Goal: Task Accomplishment & Management: Manage account settings

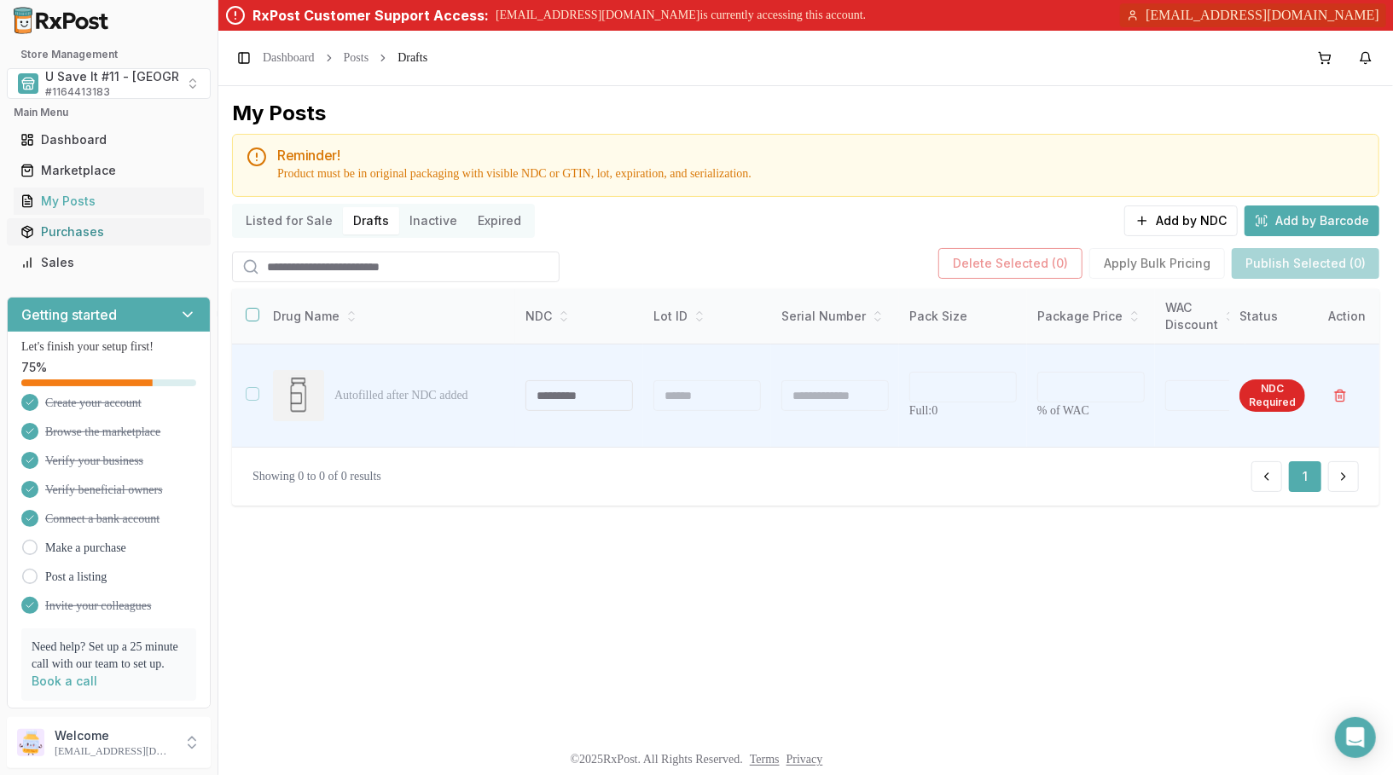
click at [90, 235] on div "Purchases" at bounding box center [108, 232] width 177 height 17
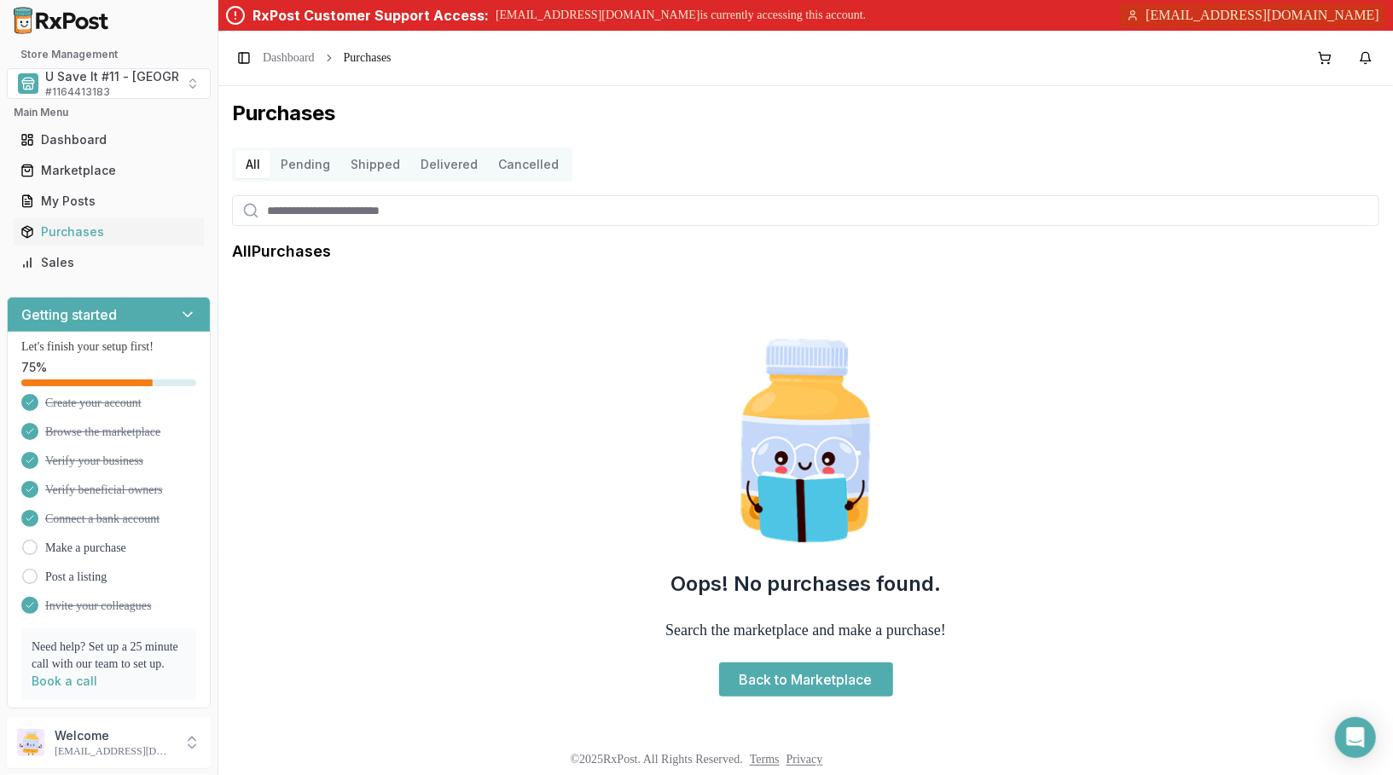
click at [294, 176] on button "Pending" at bounding box center [305, 164] width 70 height 27
click at [247, 171] on button "All" at bounding box center [252, 164] width 35 height 27
click at [99, 68] on span "U Save It #11 - Centerville" at bounding box center [149, 76] width 208 height 17
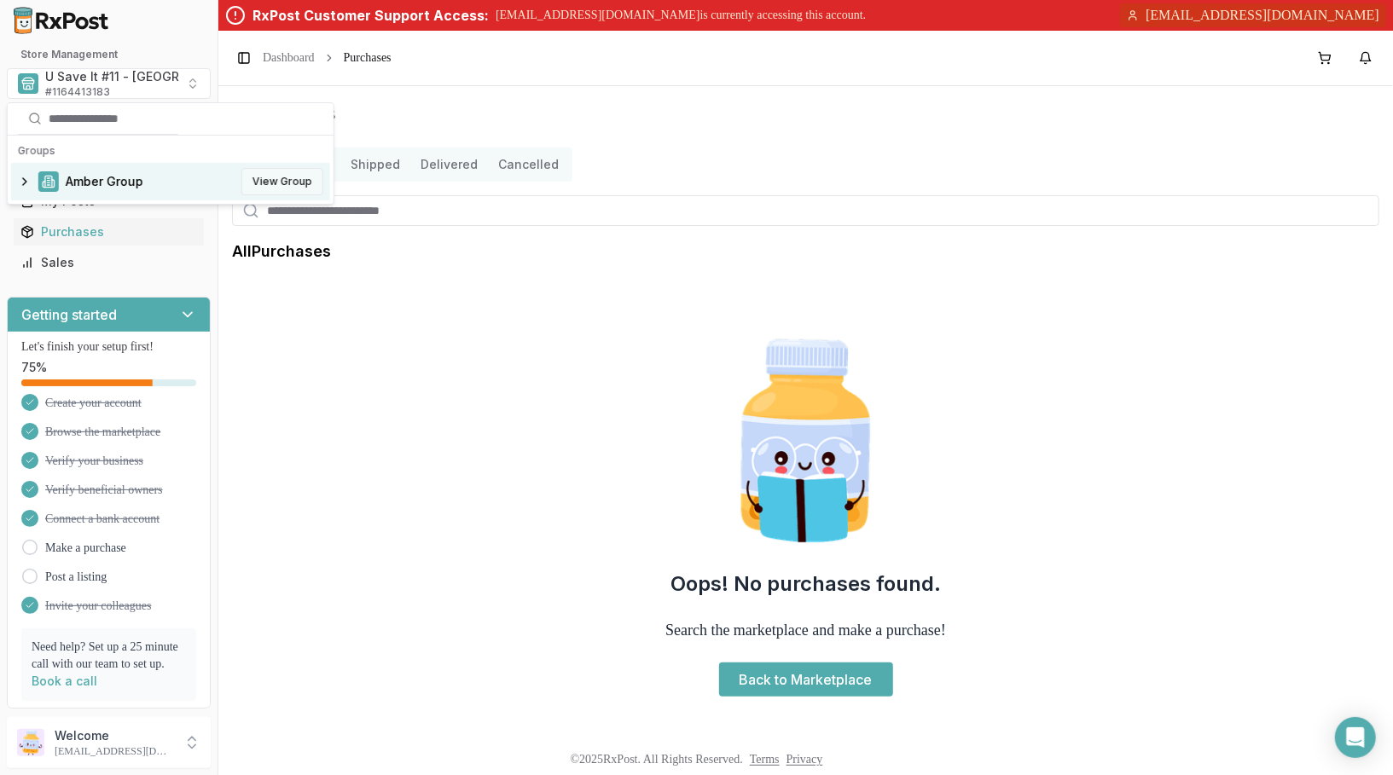
click at [273, 179] on button "View Group" at bounding box center [282, 181] width 82 height 27
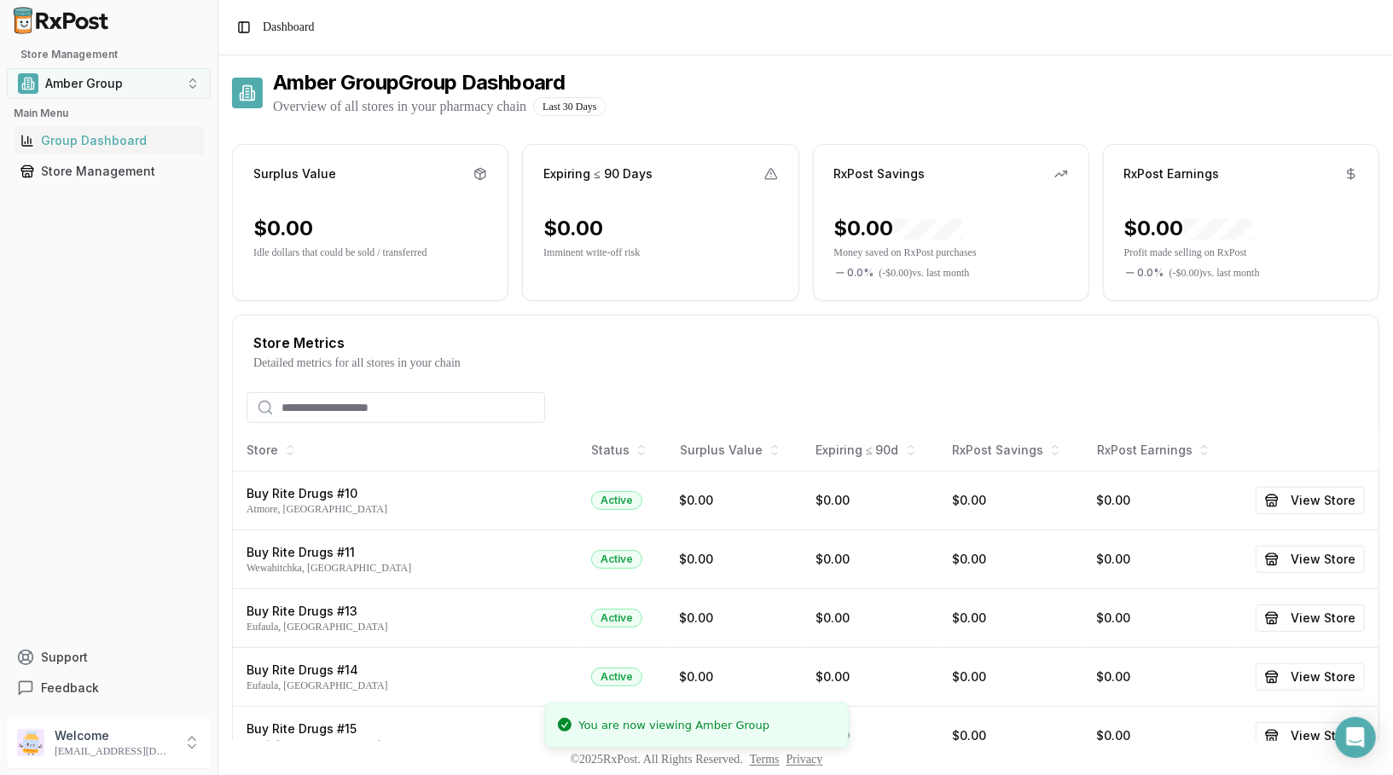
click at [159, 81] on button "Amber Group" at bounding box center [109, 83] width 204 height 31
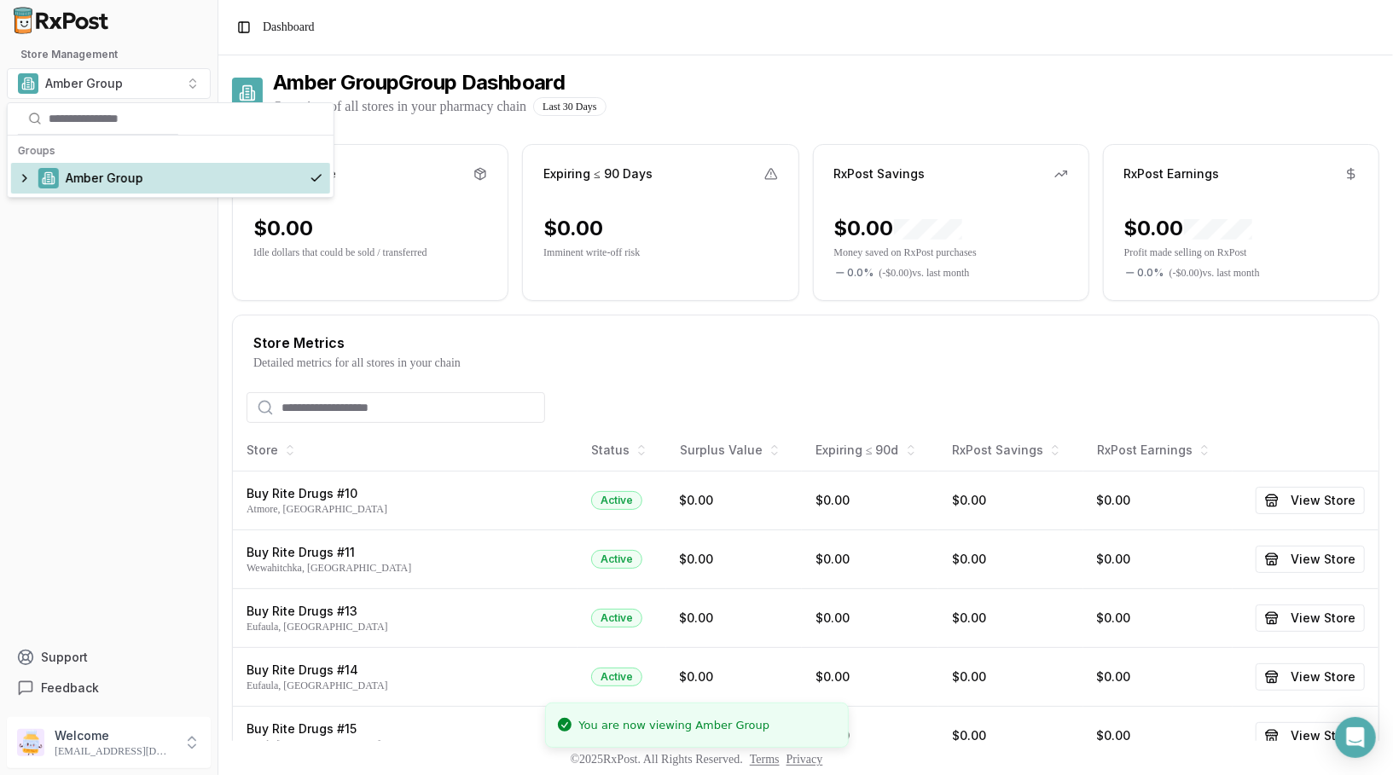
click at [28, 176] on div "Amber Group" at bounding box center [170, 178] width 319 height 31
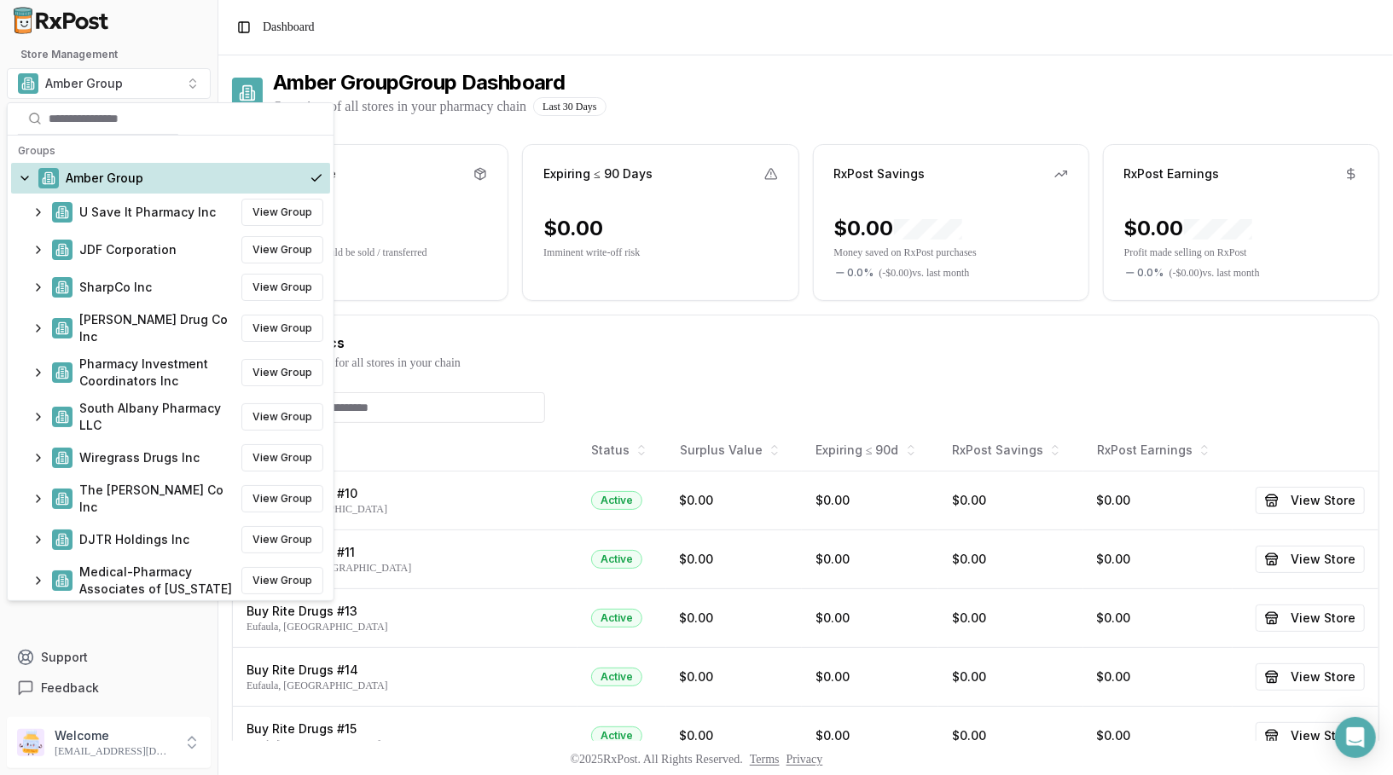
click at [315, 30] on span "Dashboard" at bounding box center [289, 27] width 52 height 17
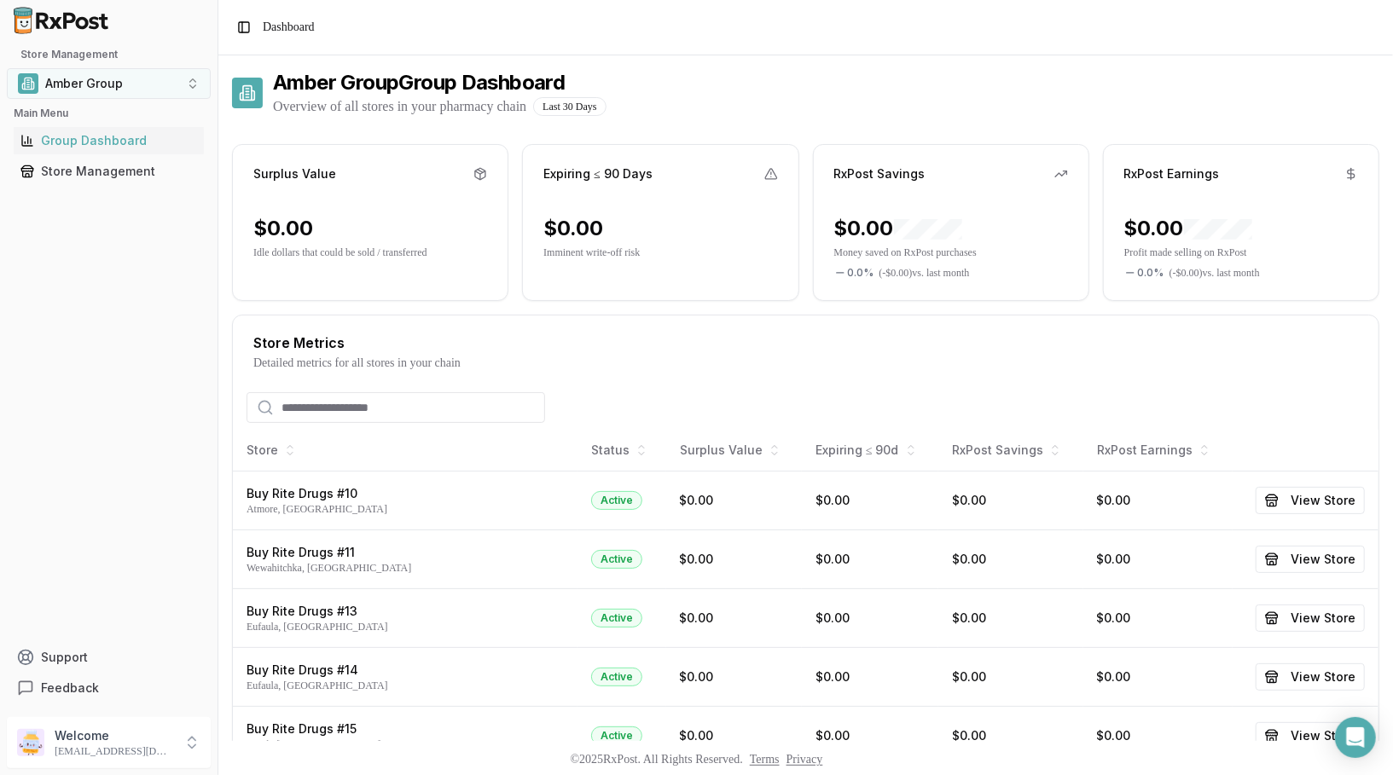
click at [132, 82] on button "Amber Group" at bounding box center [109, 83] width 204 height 31
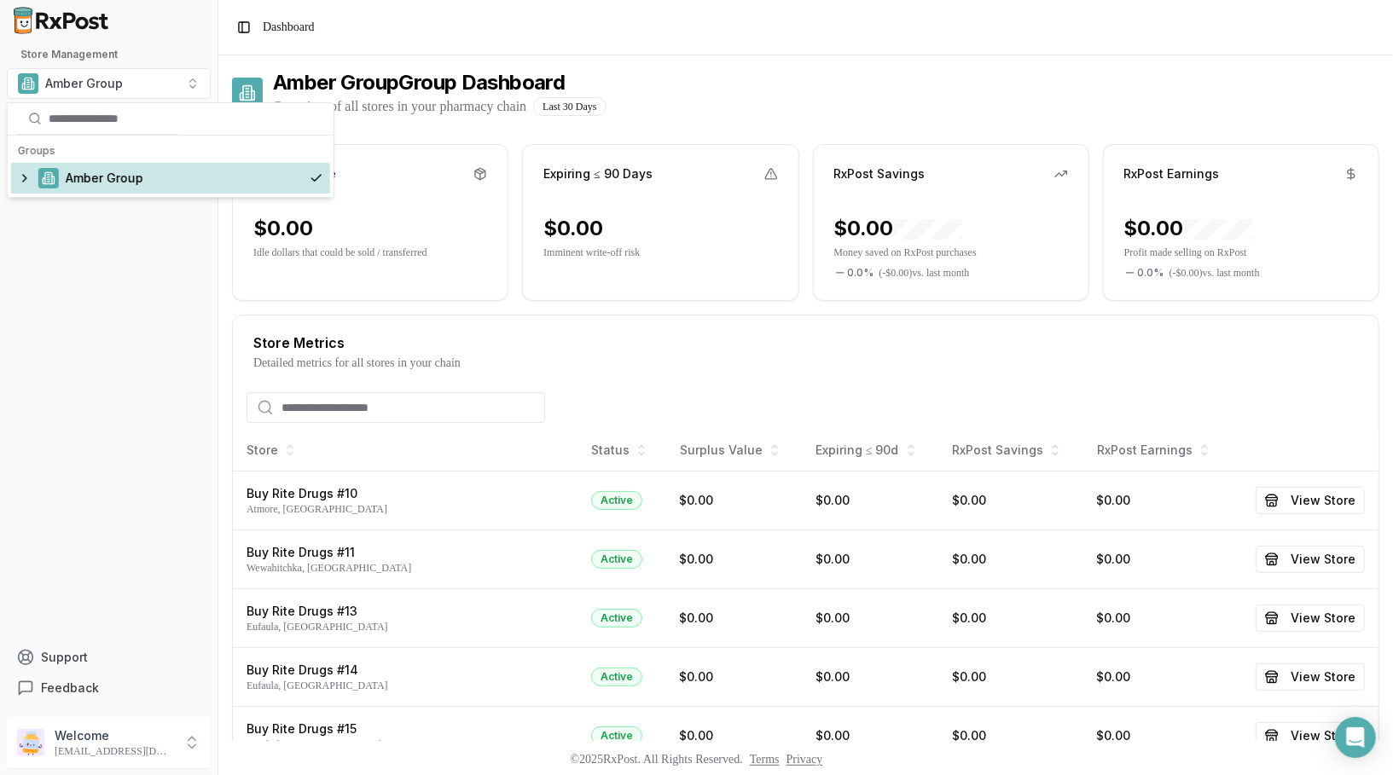
click at [20, 173] on div "Amber Group" at bounding box center [170, 178] width 319 height 31
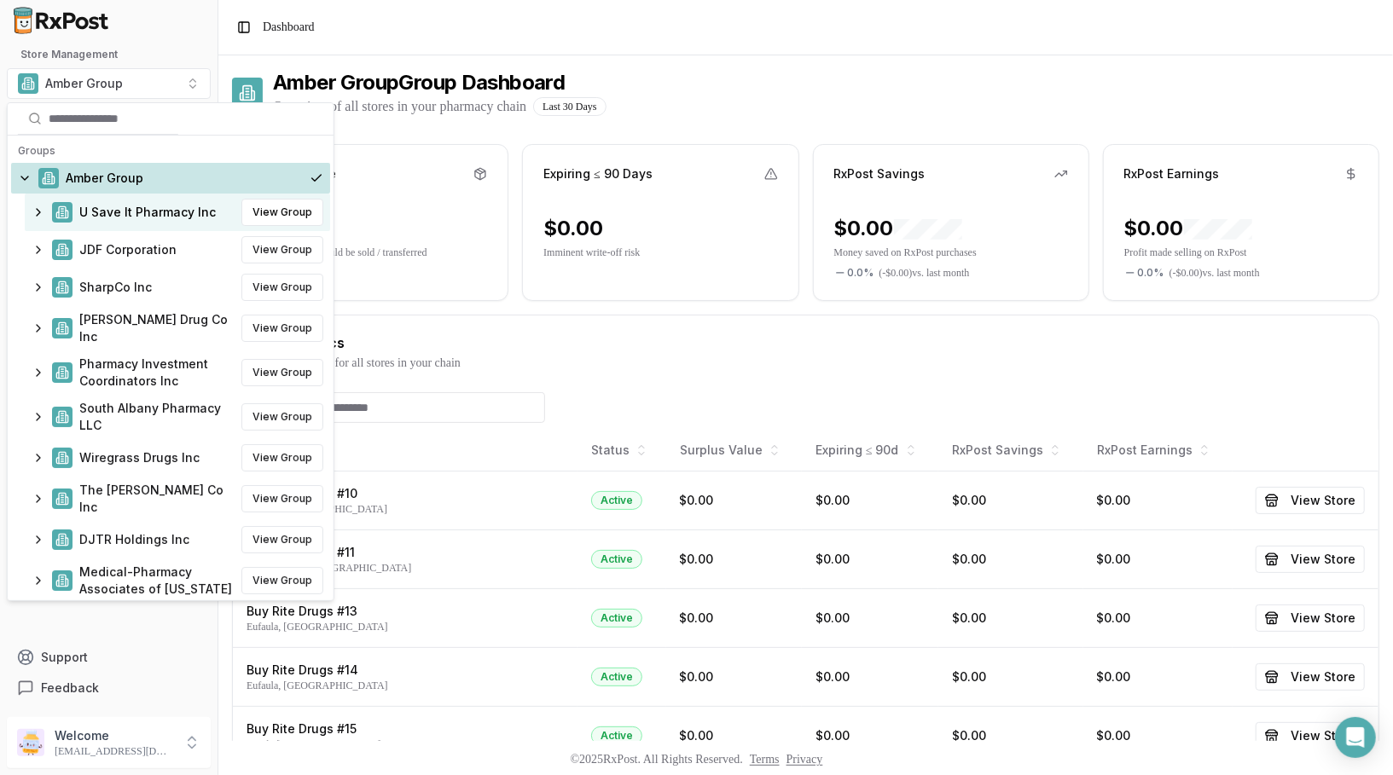
click at [35, 217] on div "U Save It Pharmacy Inc View Group" at bounding box center [177, 213] width 305 height 38
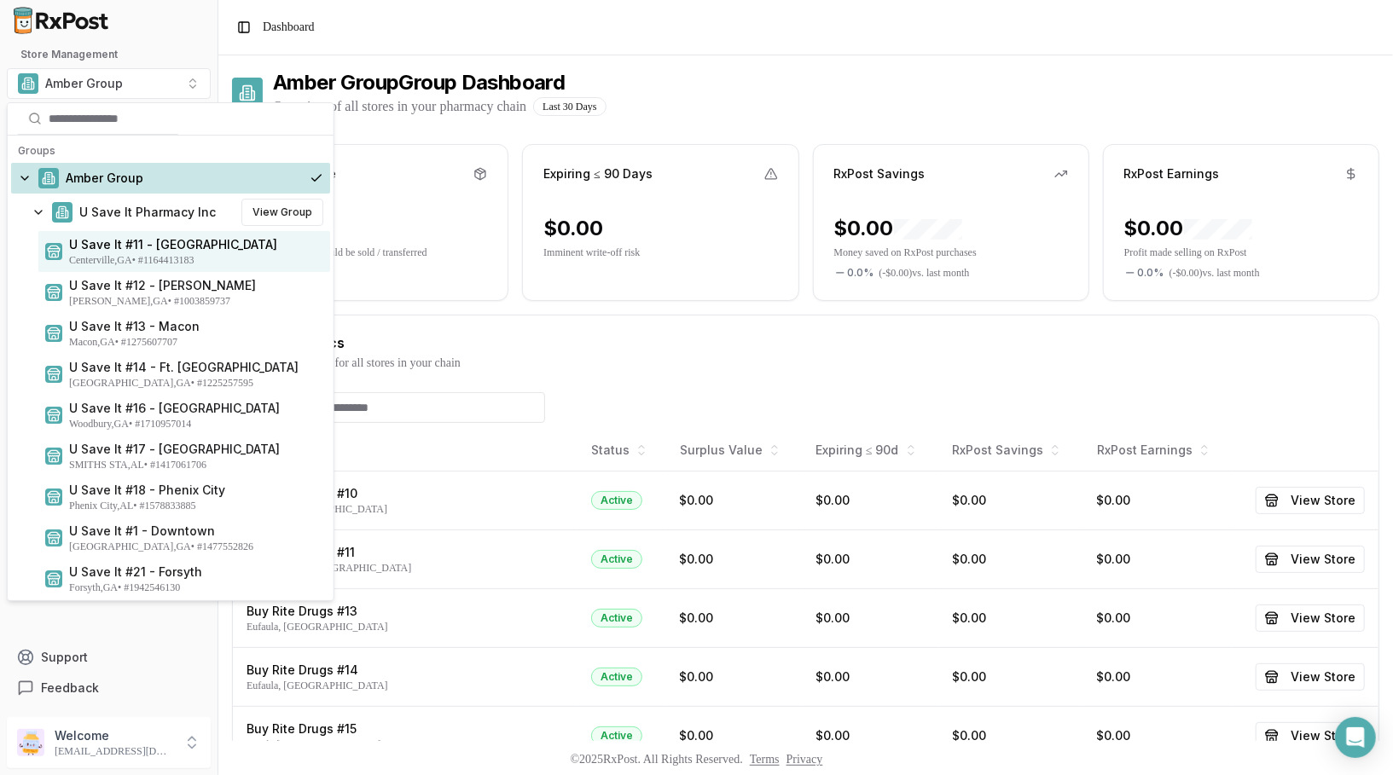
click at [131, 258] on span "Centerville , GA • # 1164413183" at bounding box center [196, 260] width 254 height 14
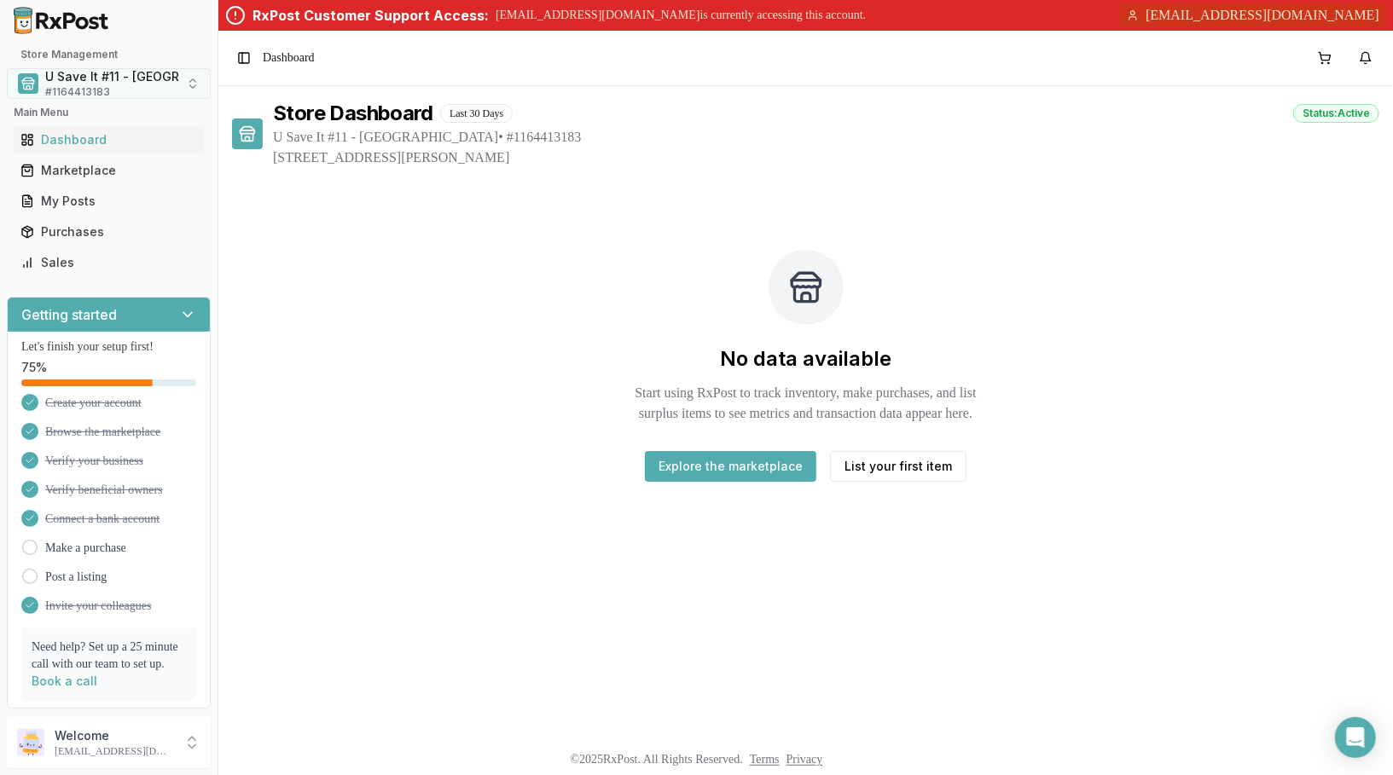
click at [138, 84] on span "U Save It #11 - Centerville" at bounding box center [149, 76] width 208 height 17
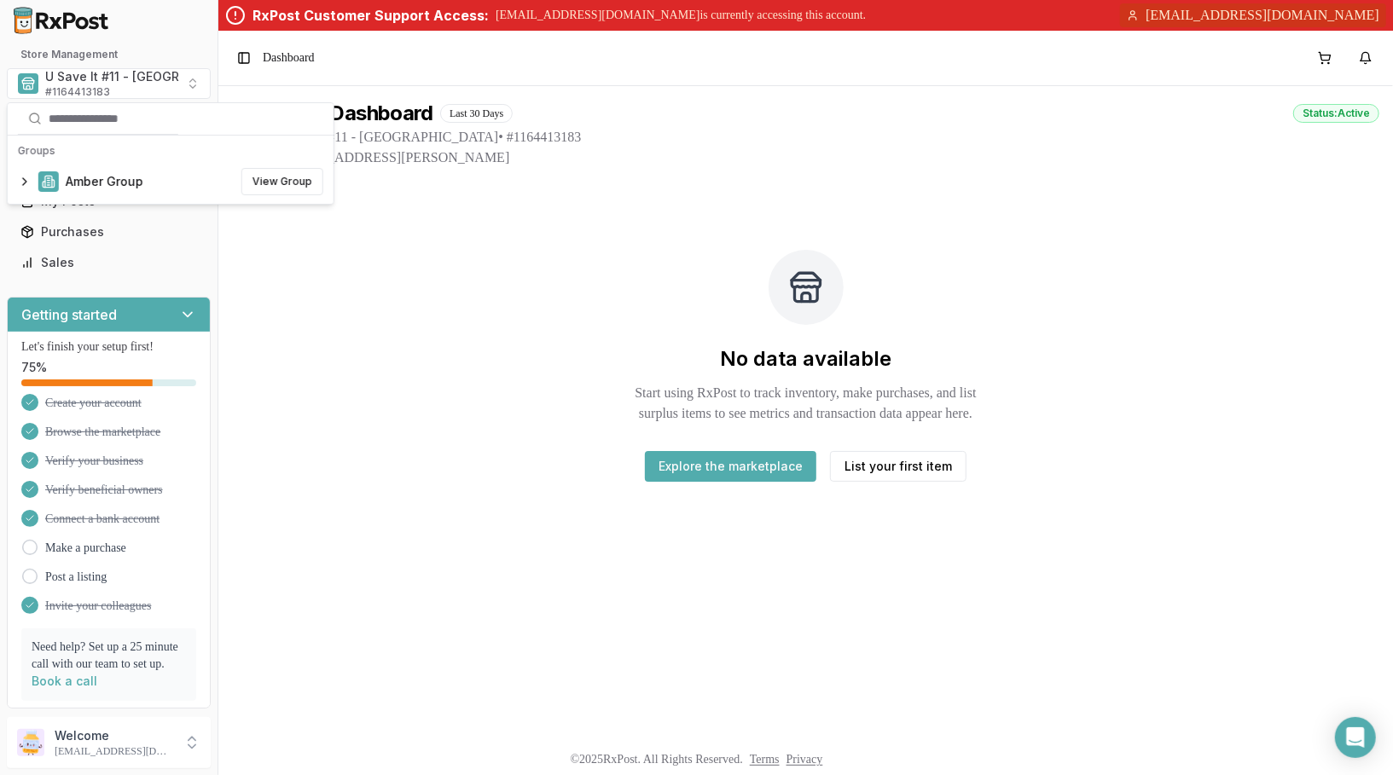
click at [599, 287] on div "No data available Start using RxPost to track inventory, make purchases, and li…" at bounding box center [805, 365] width 1147 height 341
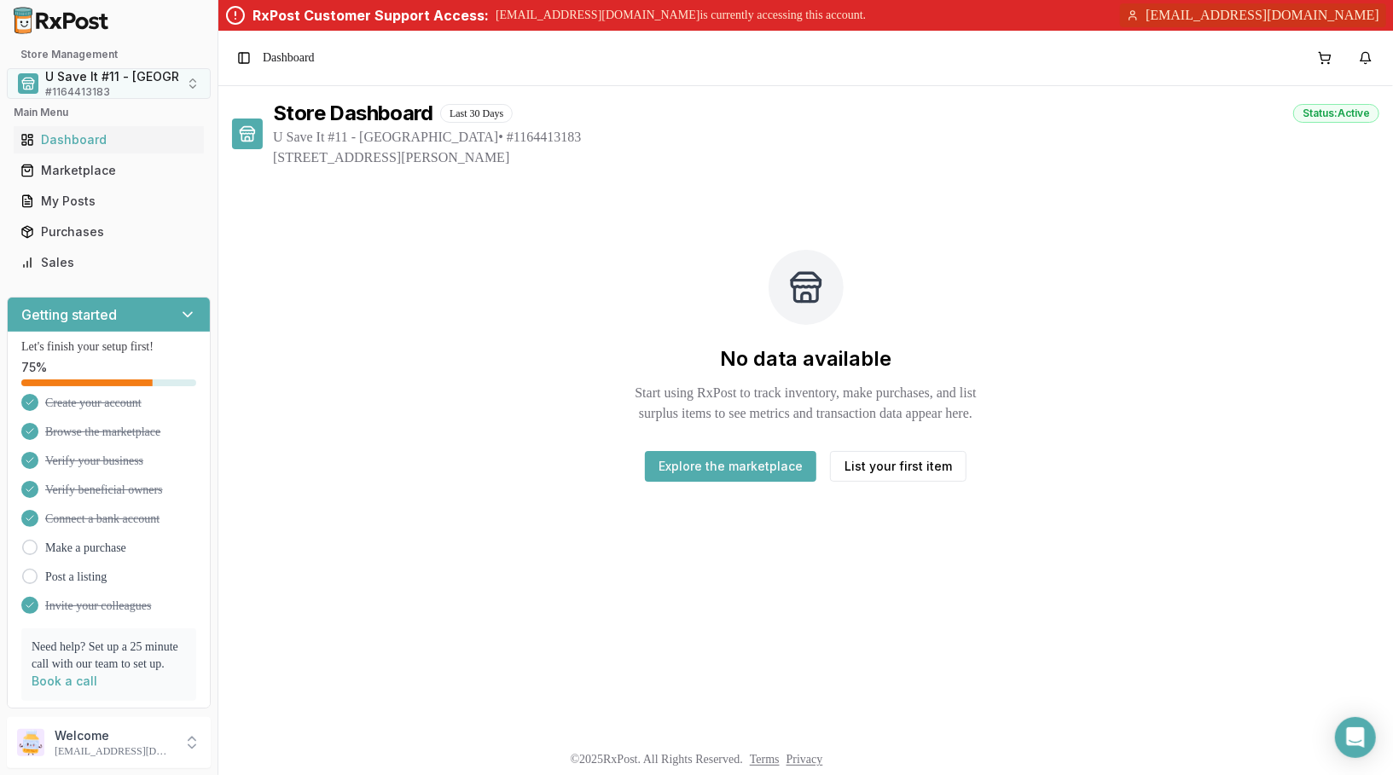
click at [162, 84] on span "U Save It #11 - Centerville" at bounding box center [149, 76] width 208 height 17
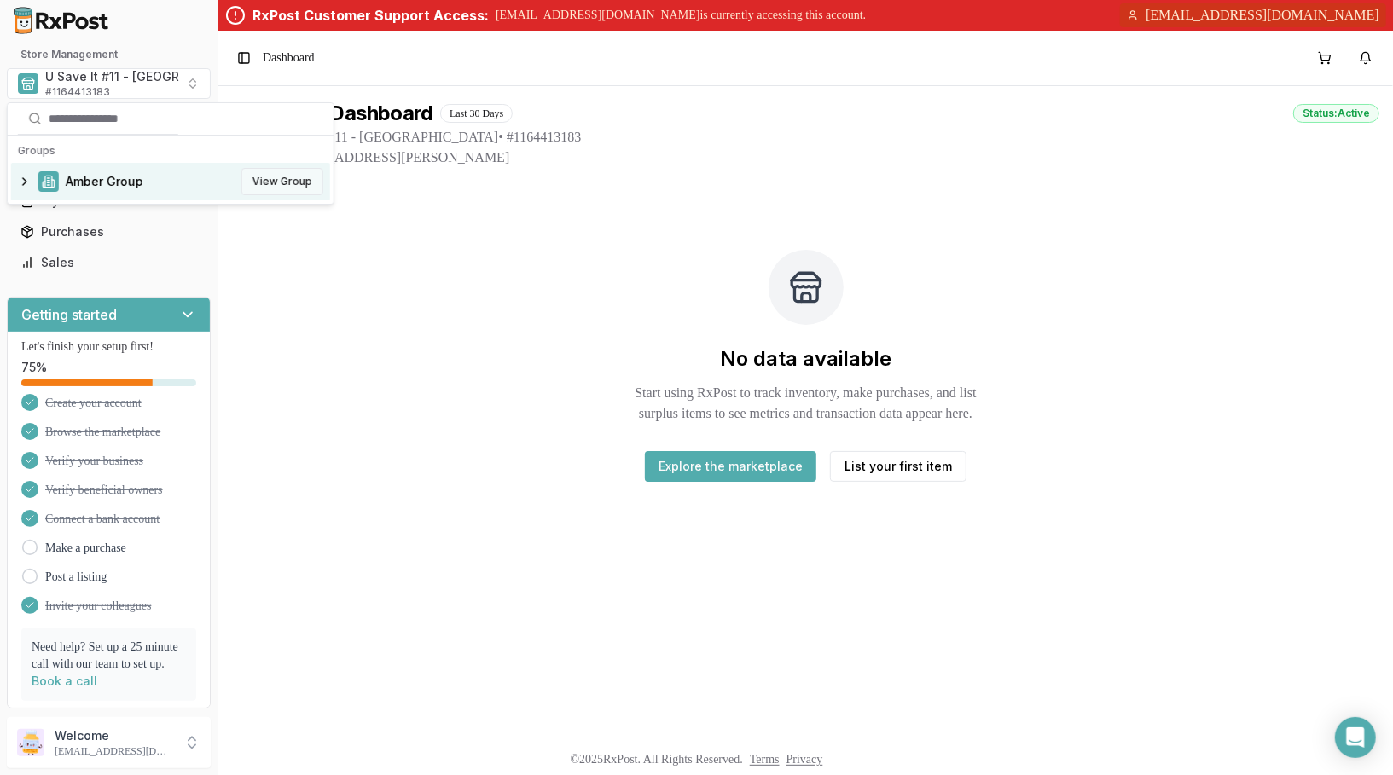
click at [284, 187] on button "View Group" at bounding box center [282, 181] width 82 height 27
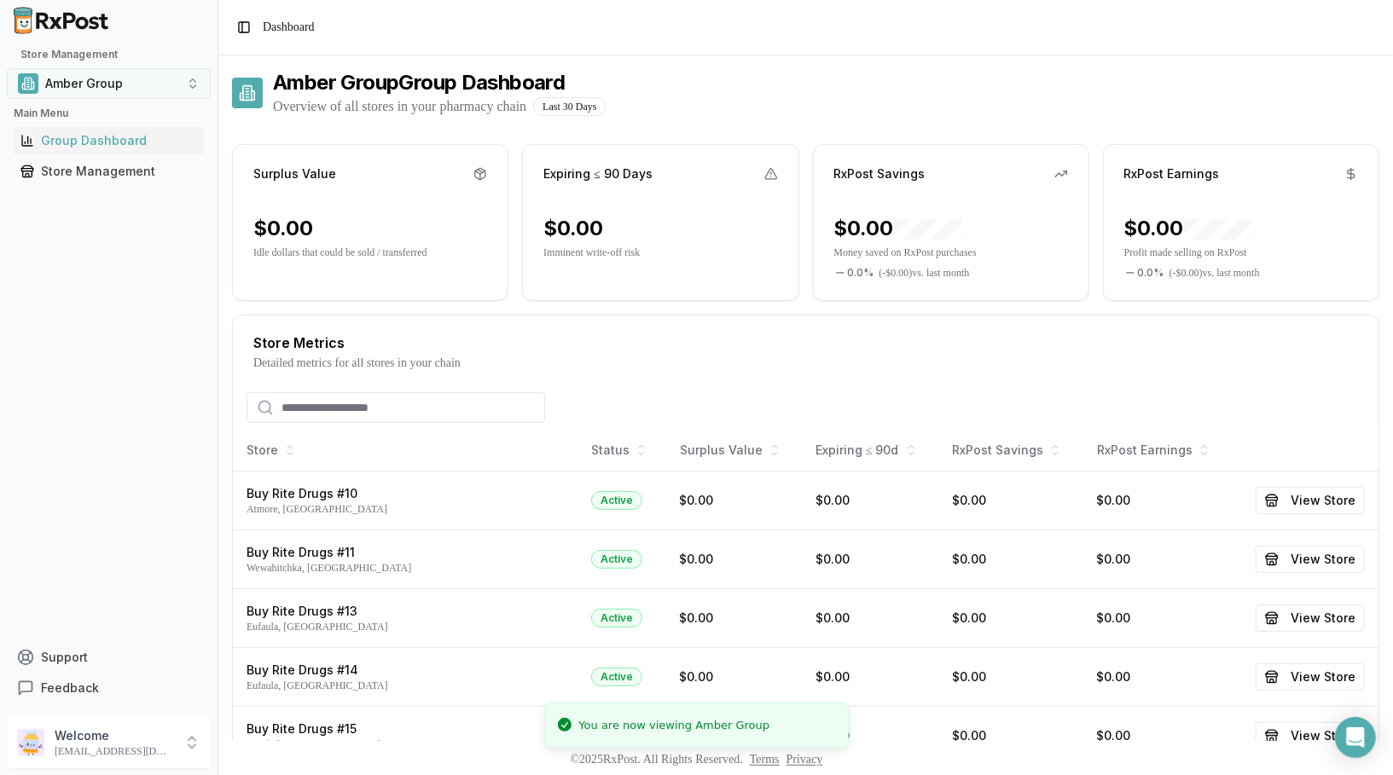
click at [154, 98] on button "Amber Group" at bounding box center [109, 83] width 204 height 31
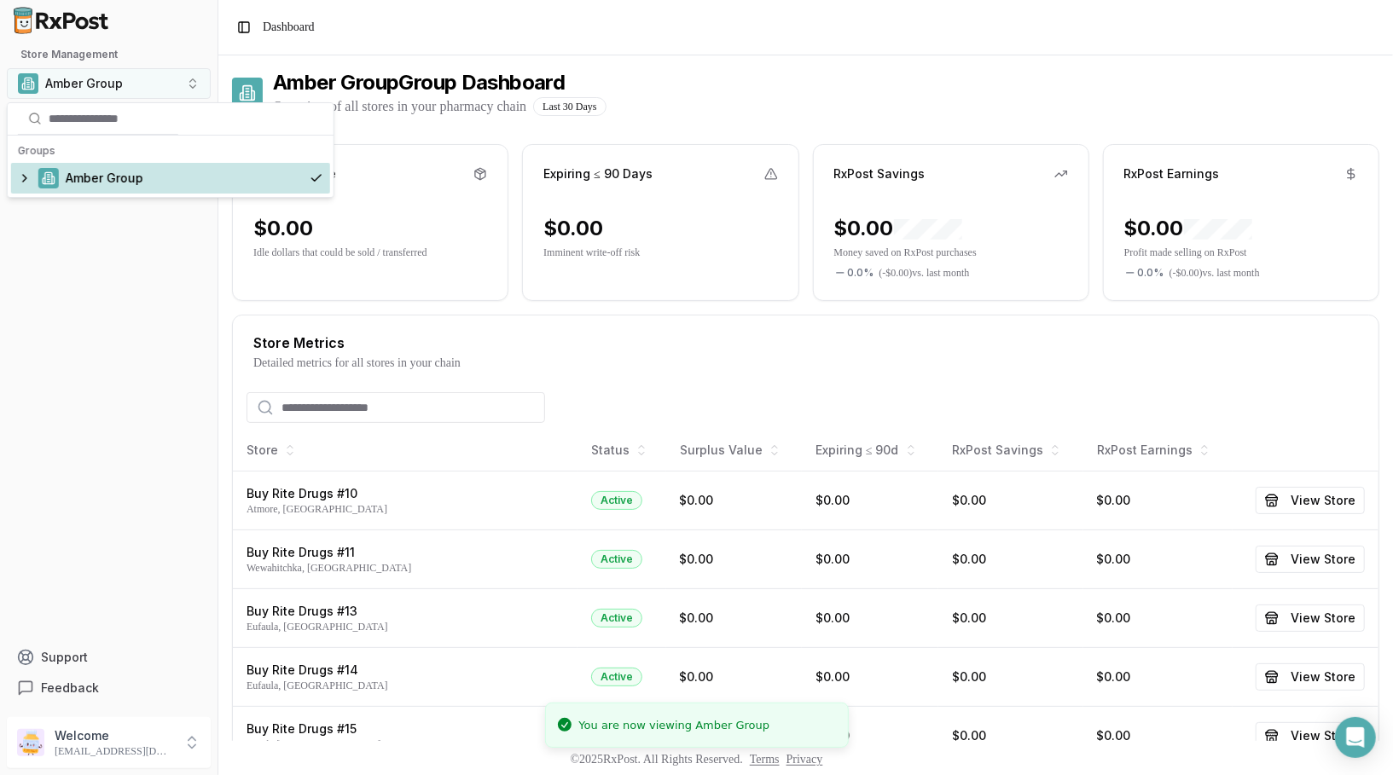
click at [154, 98] on button "Amber Group" at bounding box center [109, 83] width 204 height 31
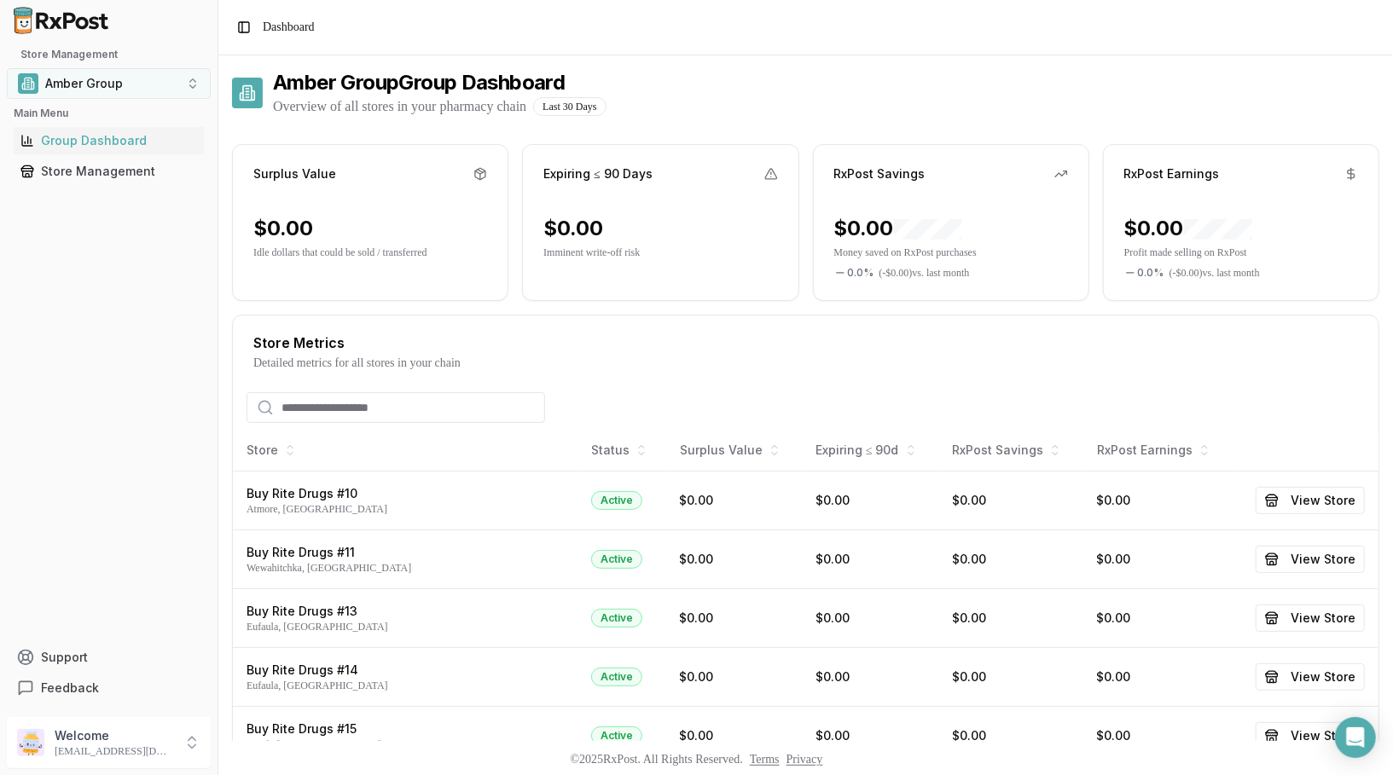
click at [154, 98] on button "Amber Group" at bounding box center [109, 83] width 204 height 31
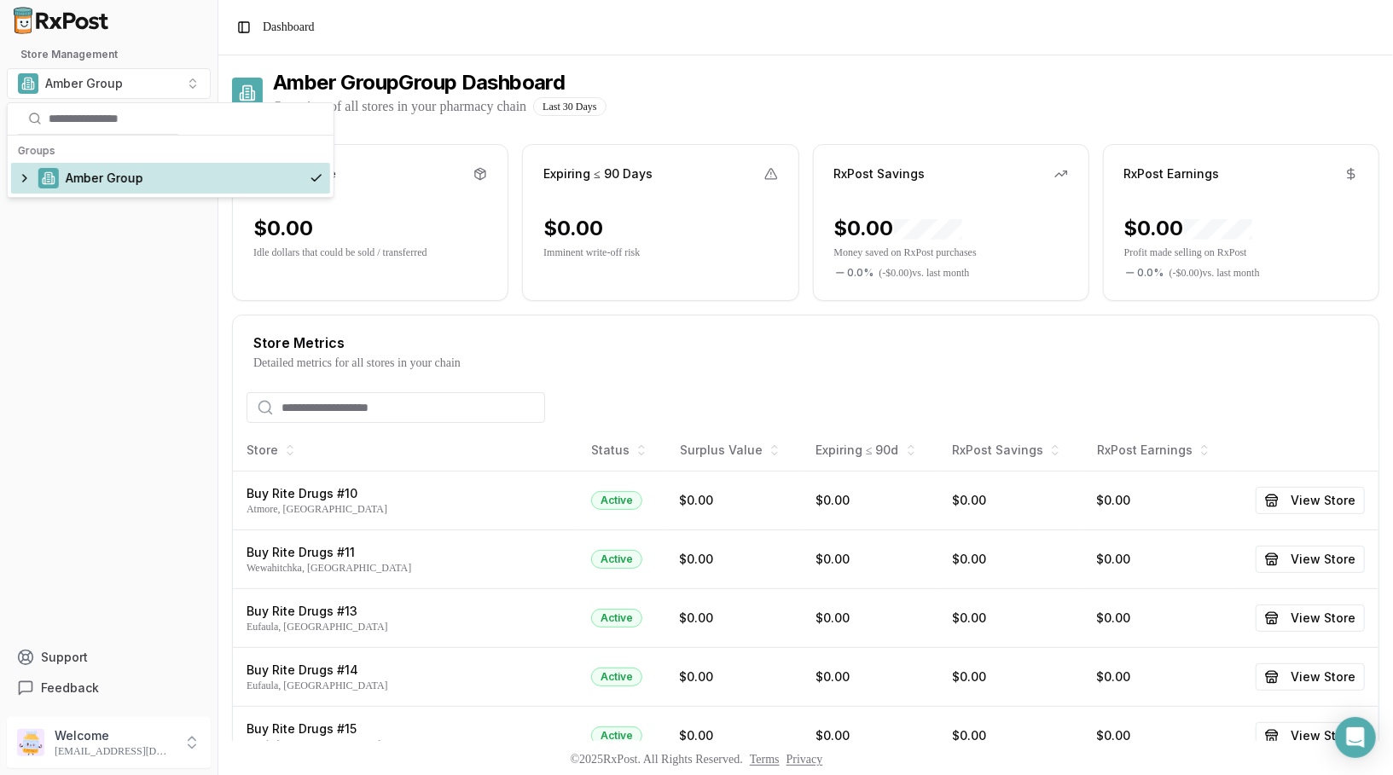
click at [22, 179] on div "Amber Group" at bounding box center [170, 178] width 319 height 31
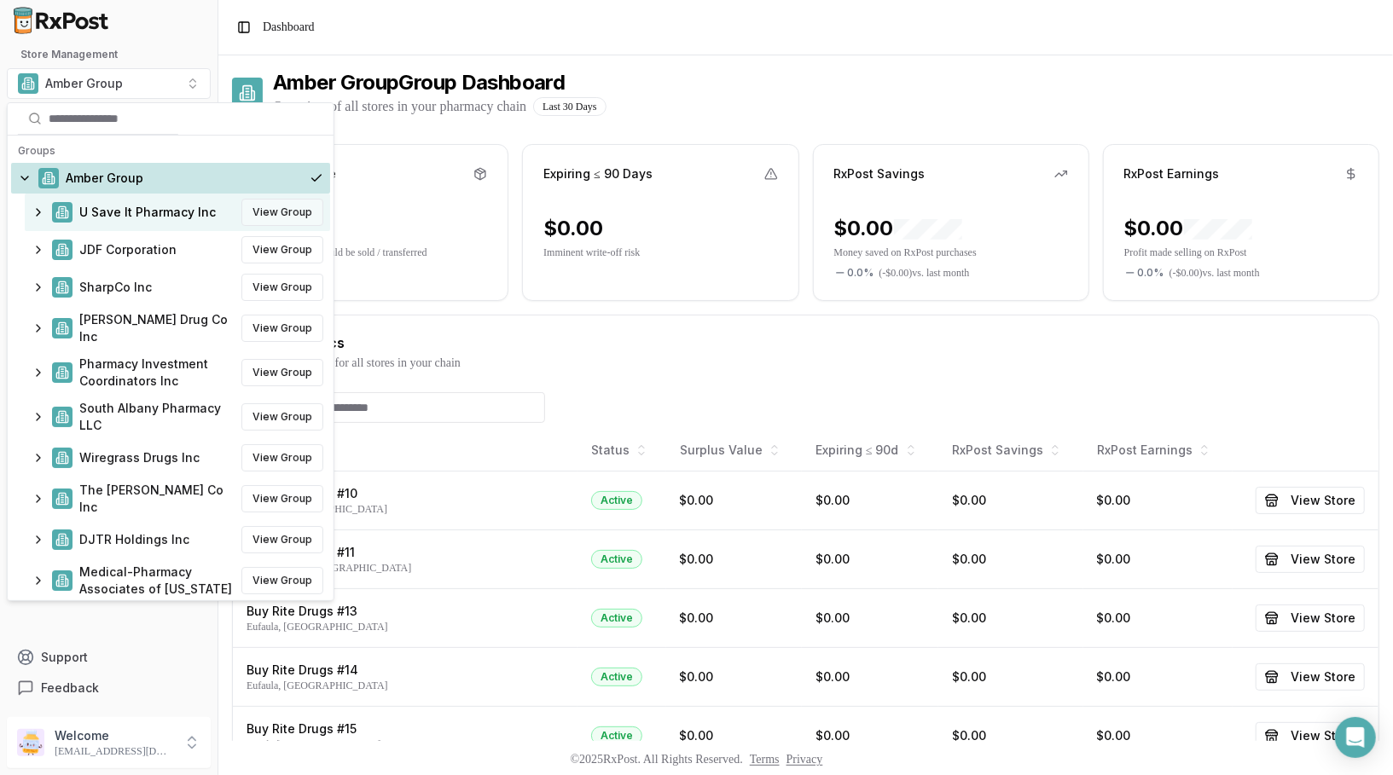
click at [290, 203] on button "View Group" at bounding box center [282, 212] width 82 height 27
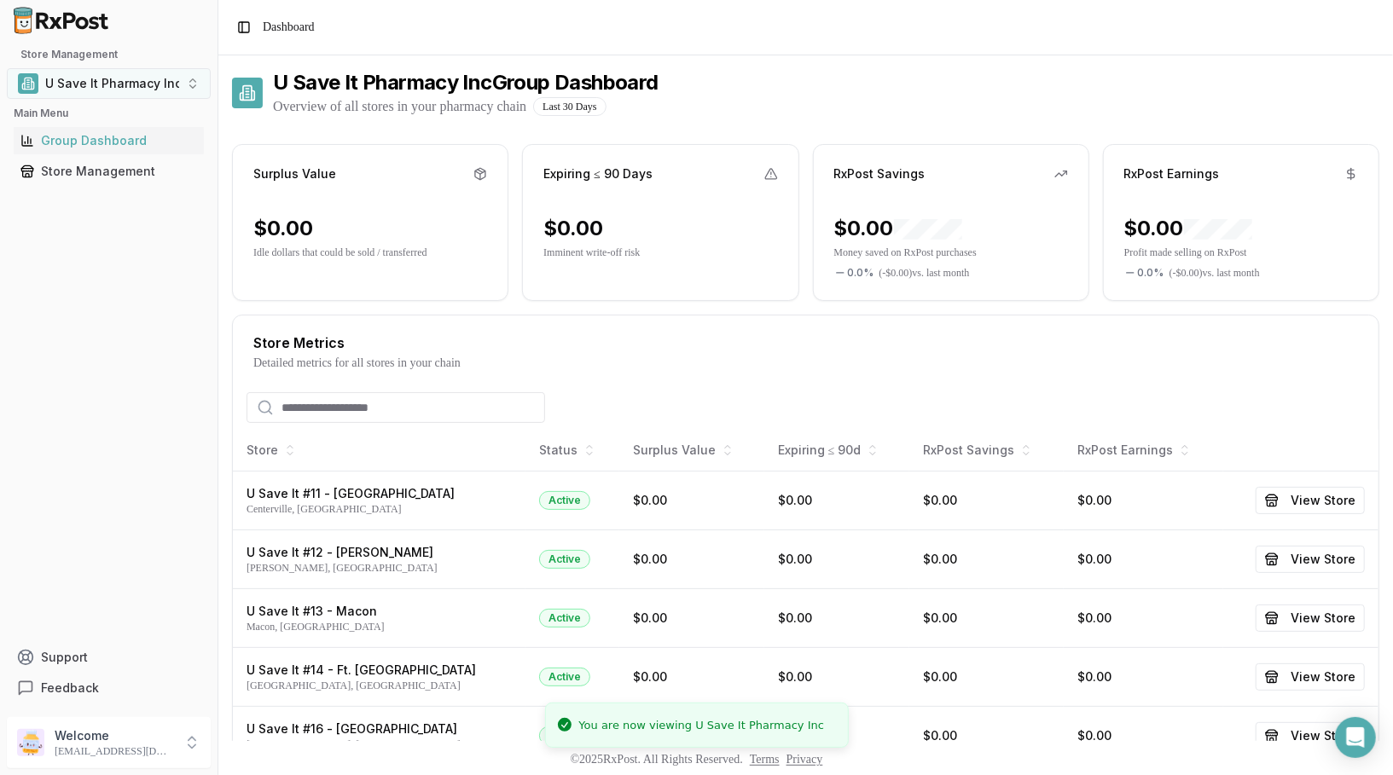
click at [155, 84] on span "U Save It Pharmacy Inc" at bounding box center [112, 83] width 134 height 17
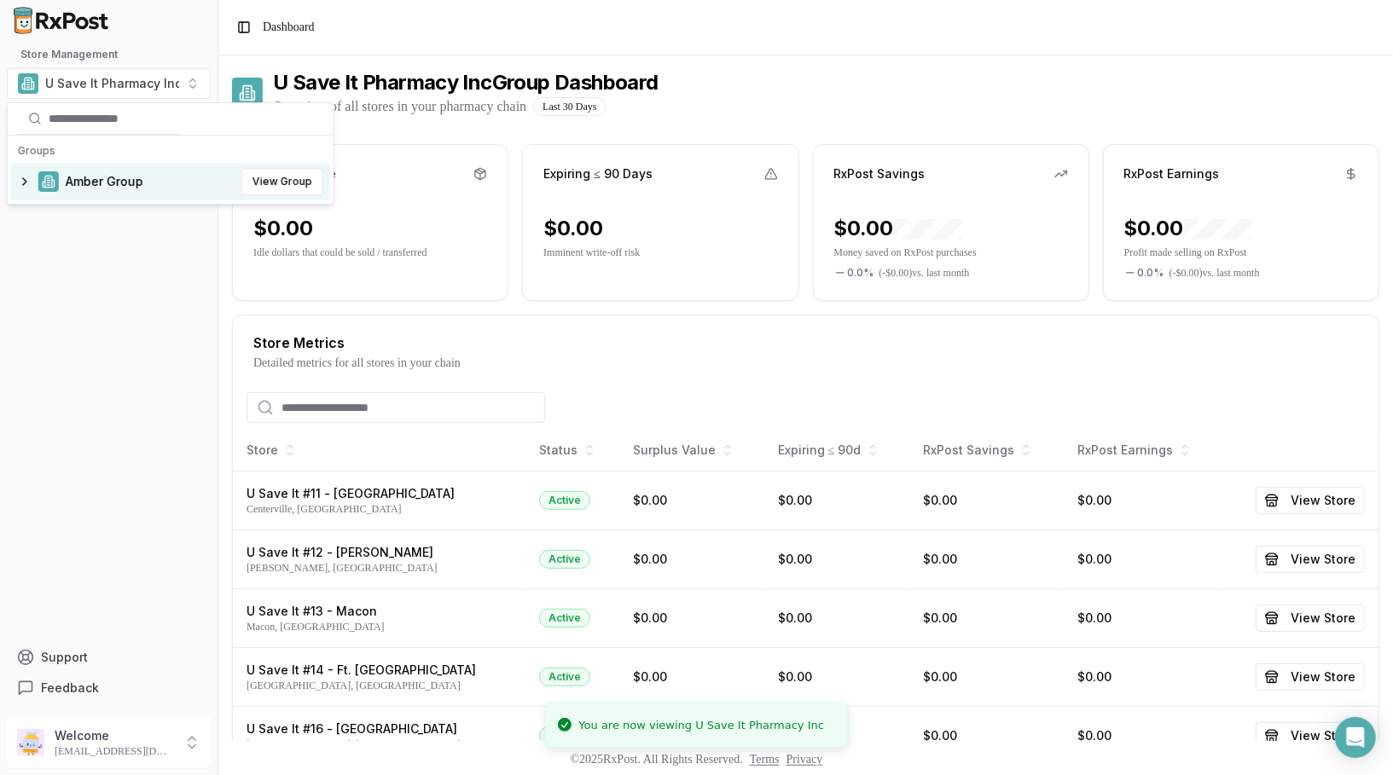
click at [29, 177] on div "Amber Group View Group" at bounding box center [170, 182] width 319 height 38
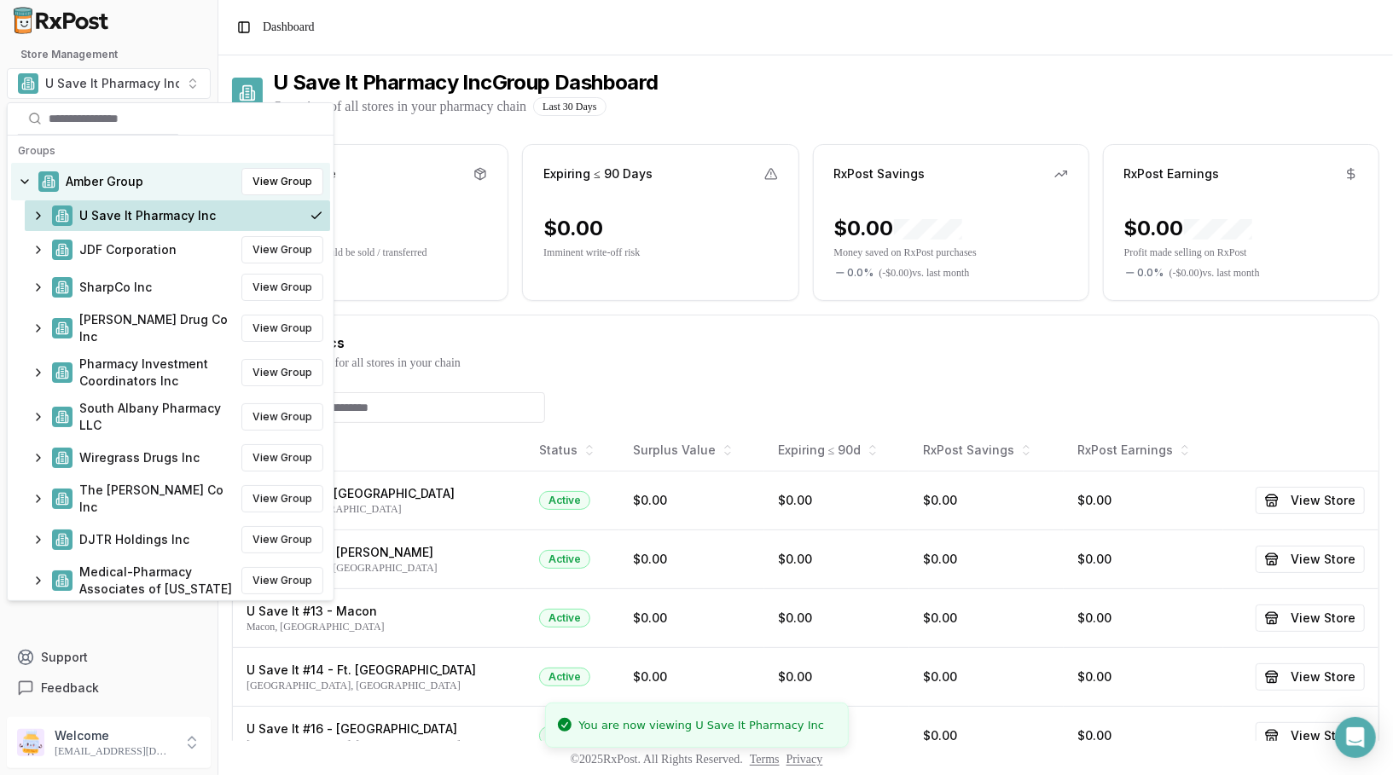
click at [114, 176] on span "Amber Group" at bounding box center [105, 181] width 78 height 17
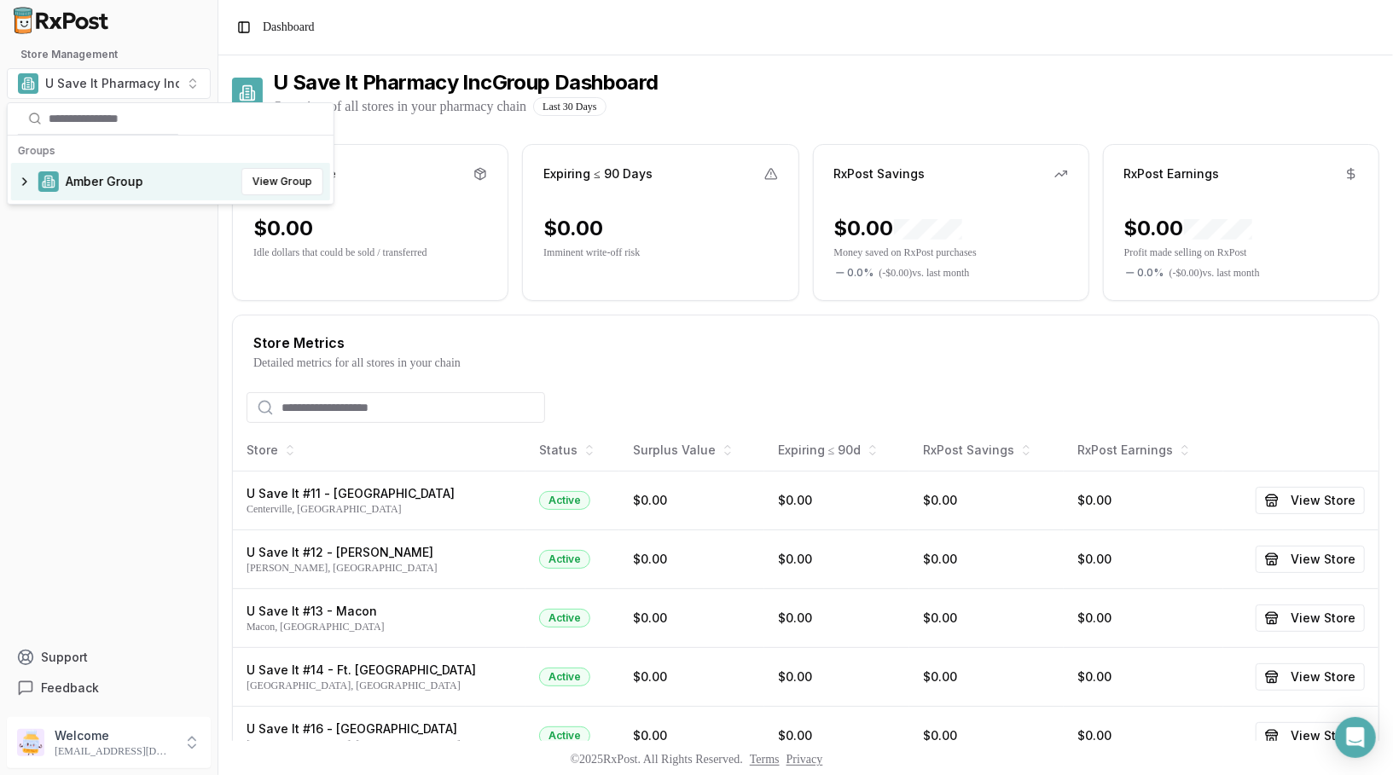
click at [96, 183] on span "Amber Group" at bounding box center [105, 181] width 78 height 17
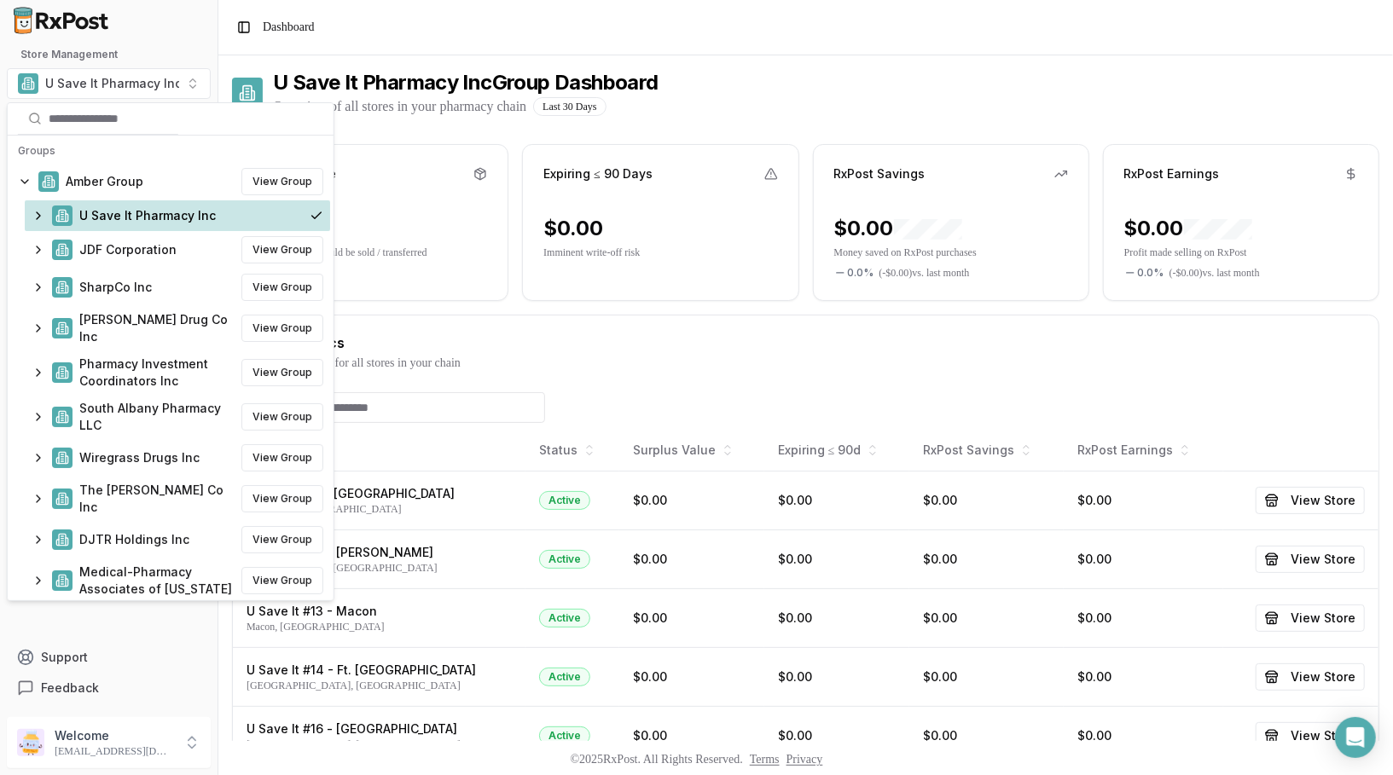
click at [99, 224] on div "U Save It Pharmacy Inc" at bounding box center [177, 215] width 305 height 31
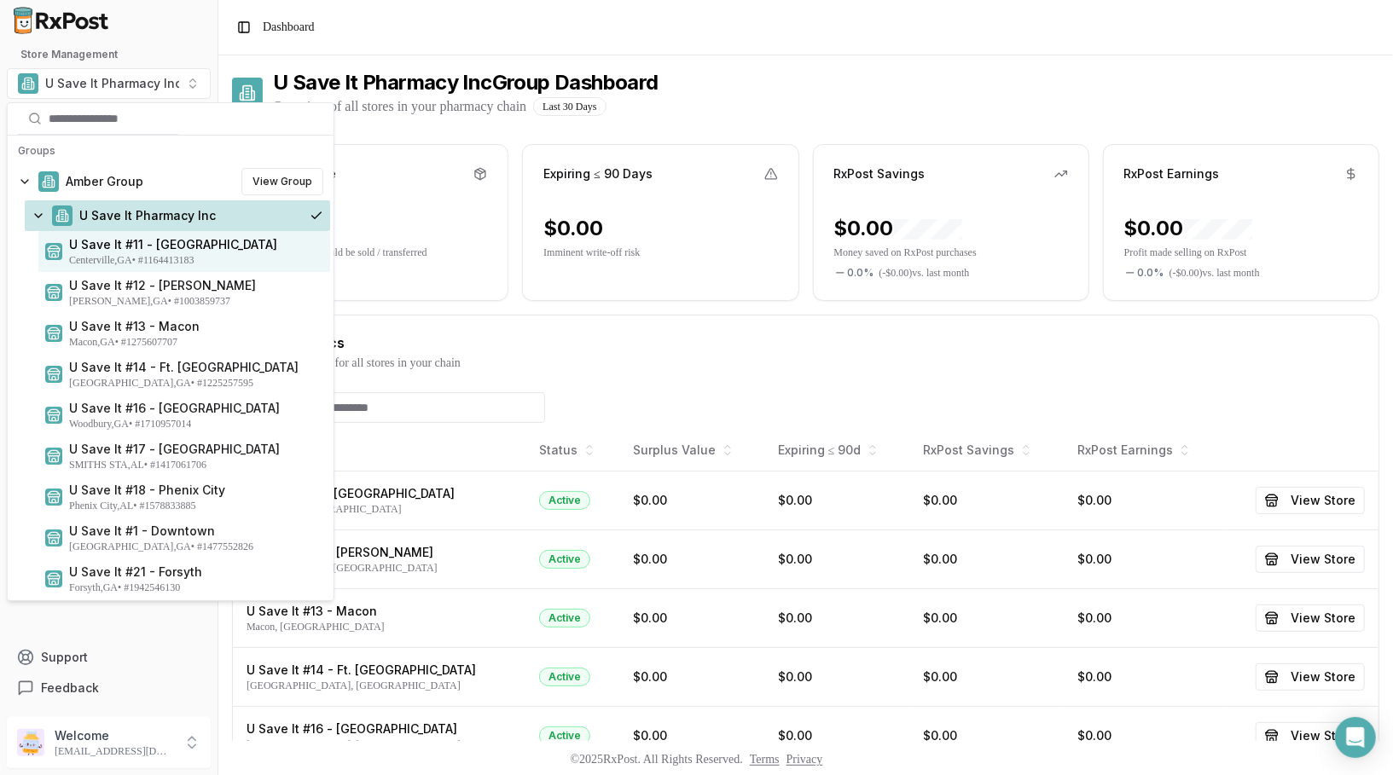
click at [99, 248] on span "U Save It #11 - Centerville" at bounding box center [196, 244] width 254 height 17
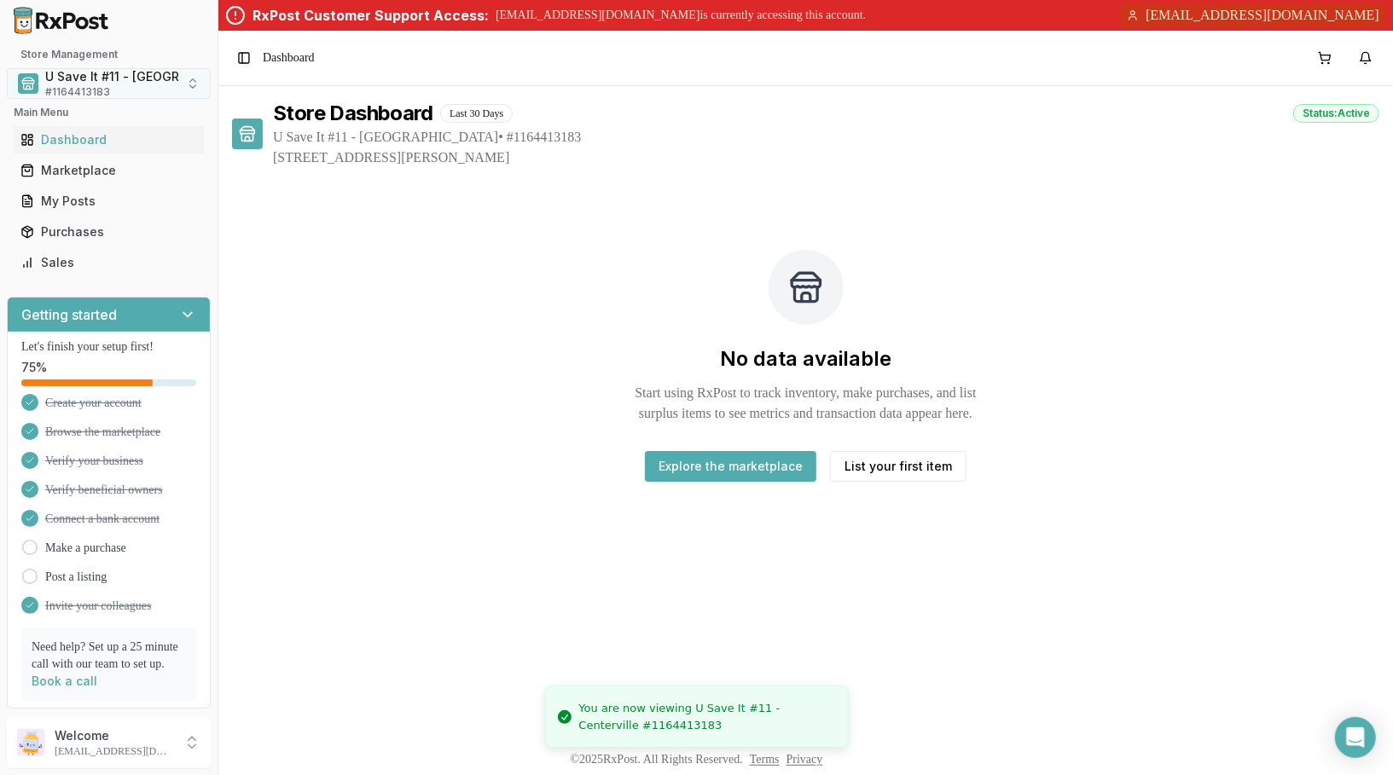
click at [111, 78] on span "U Save It #11 - Centerville" at bounding box center [149, 76] width 208 height 17
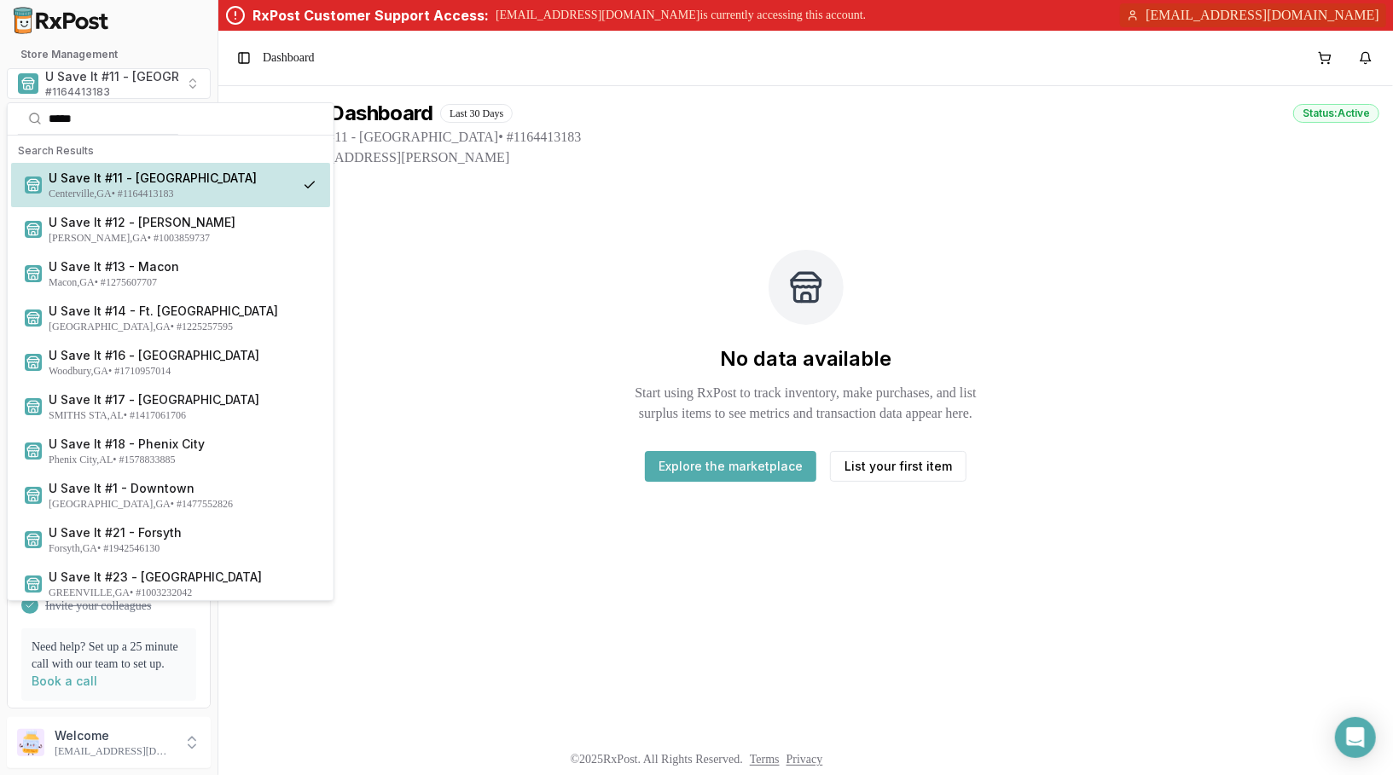
type input "******"
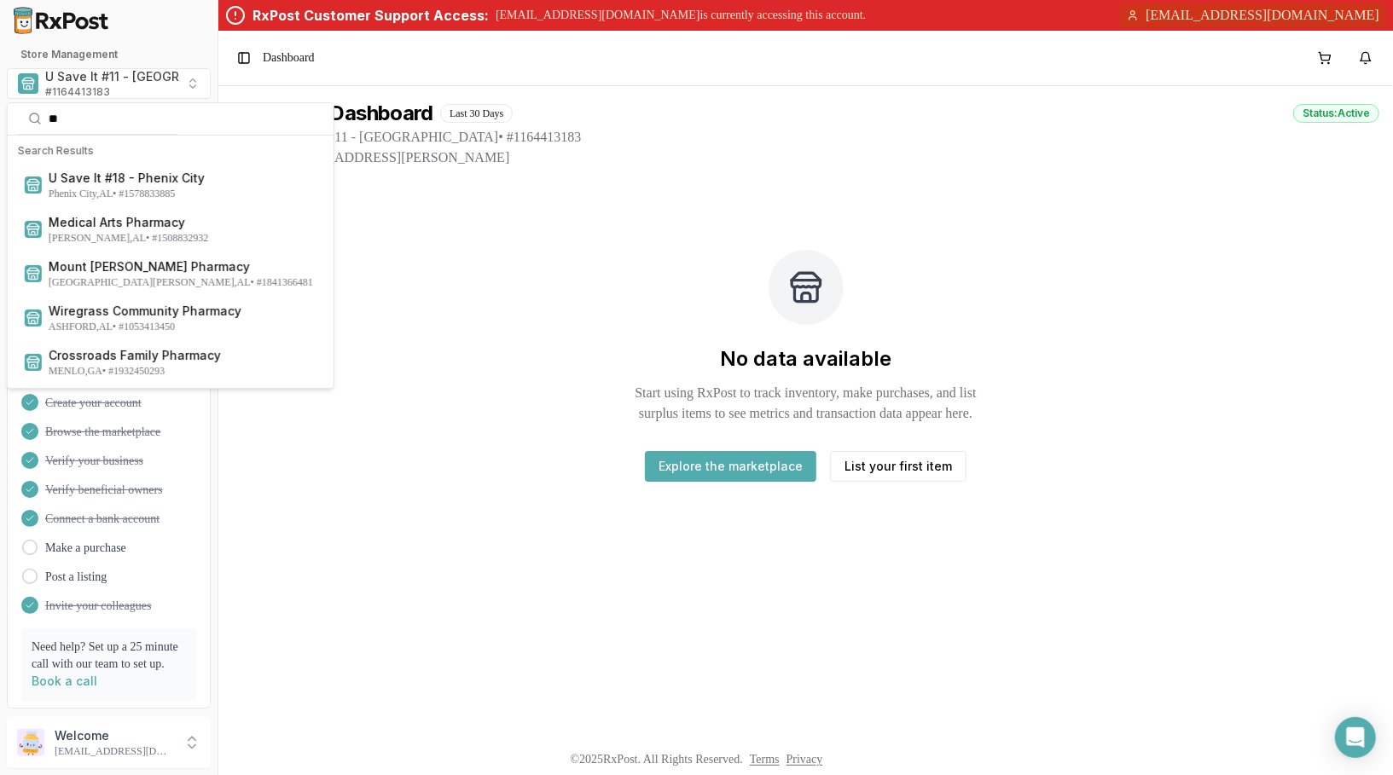
type input "***"
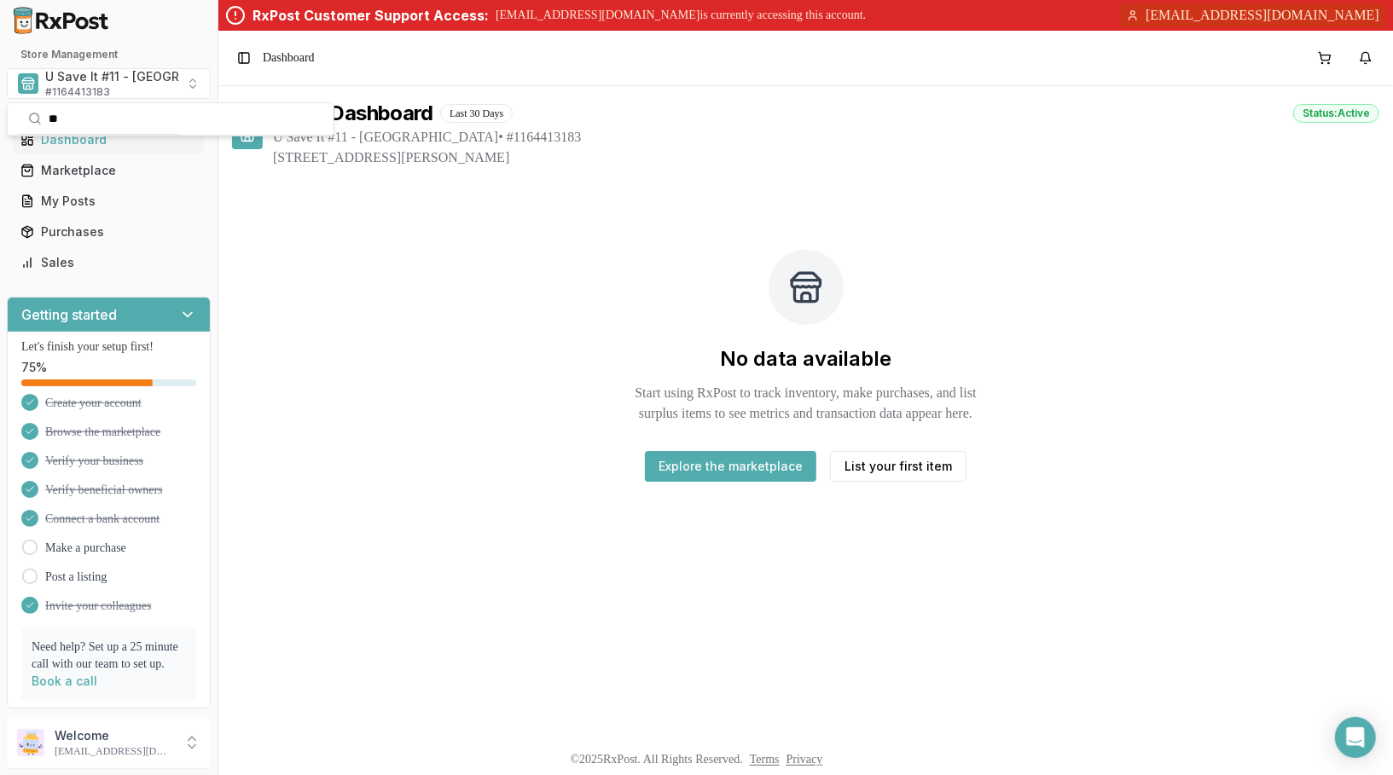
type input "*"
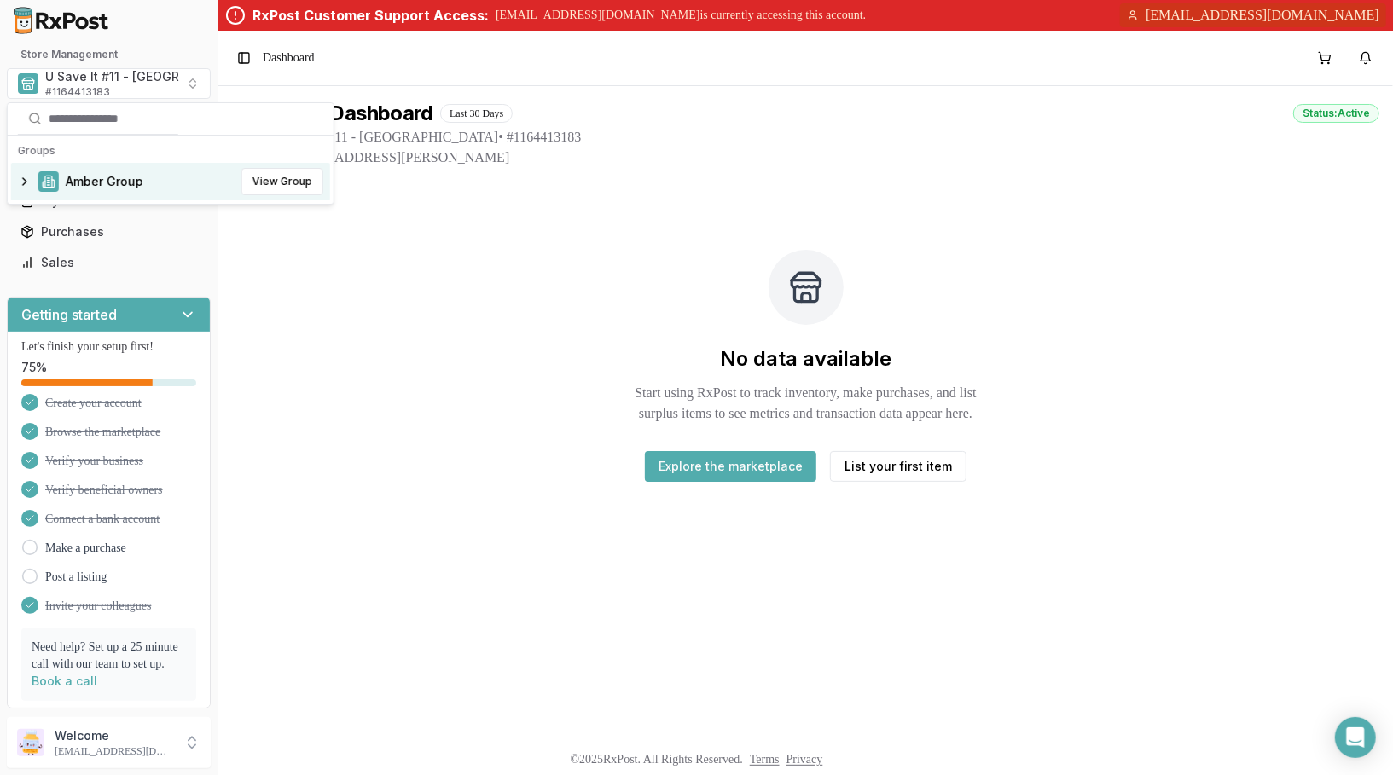
click at [20, 184] on div "Amber Group View Group" at bounding box center [170, 182] width 319 height 38
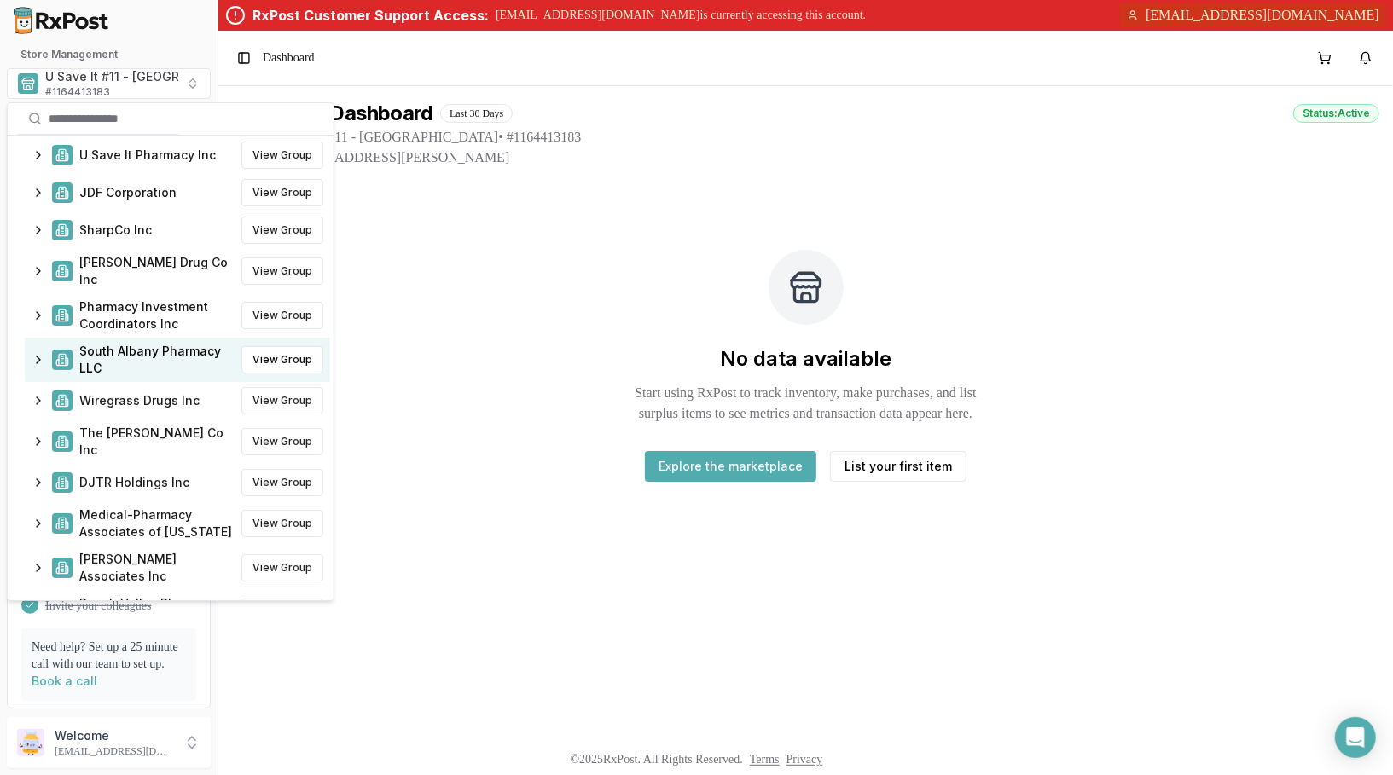
scroll to position [80, 0]
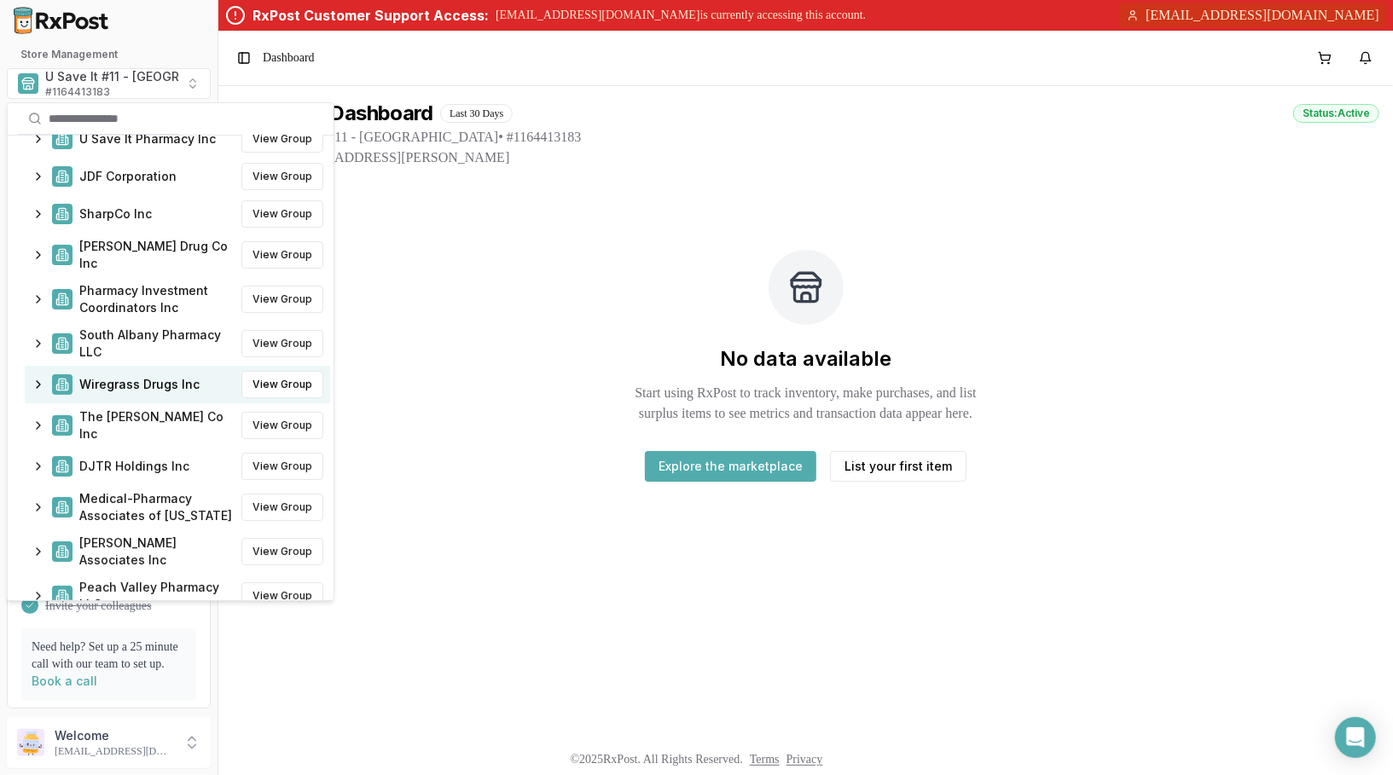
click at [39, 375] on div "Wiregrass Drugs Inc View Group" at bounding box center [177, 385] width 305 height 38
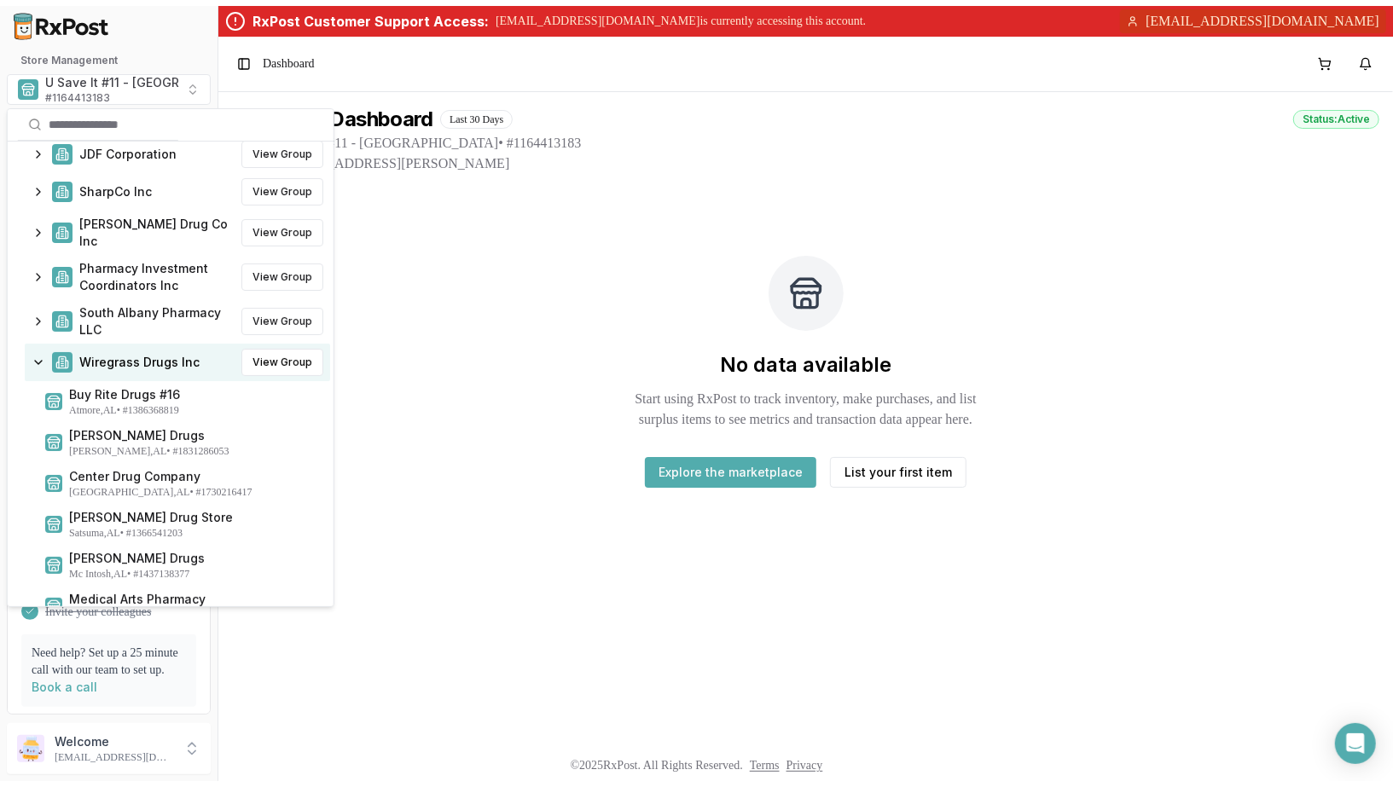
scroll to position [139, 0]
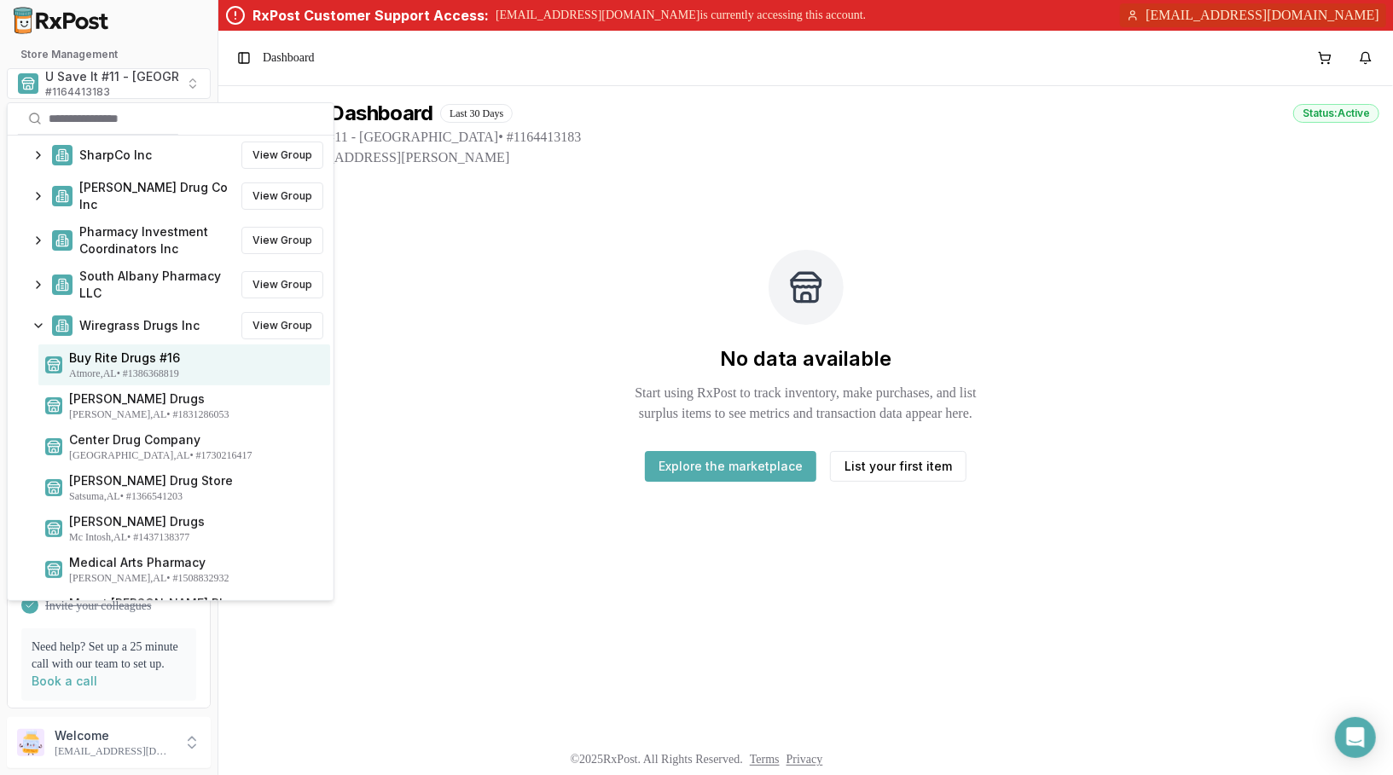
click at [511, 323] on div "No data available Start using RxPost to track inventory, make purchases, and li…" at bounding box center [805, 365] width 1147 height 341
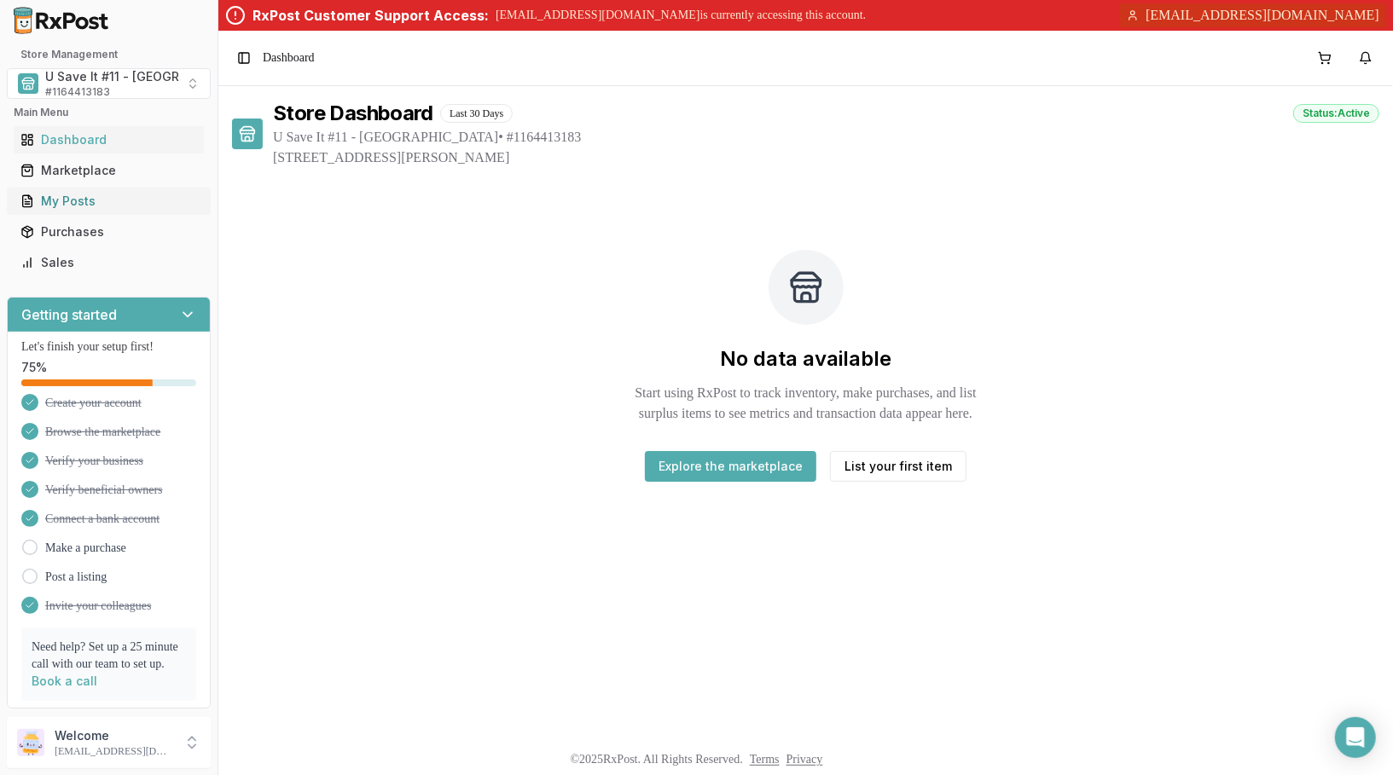
click at [112, 191] on link "My Posts" at bounding box center [109, 201] width 190 height 31
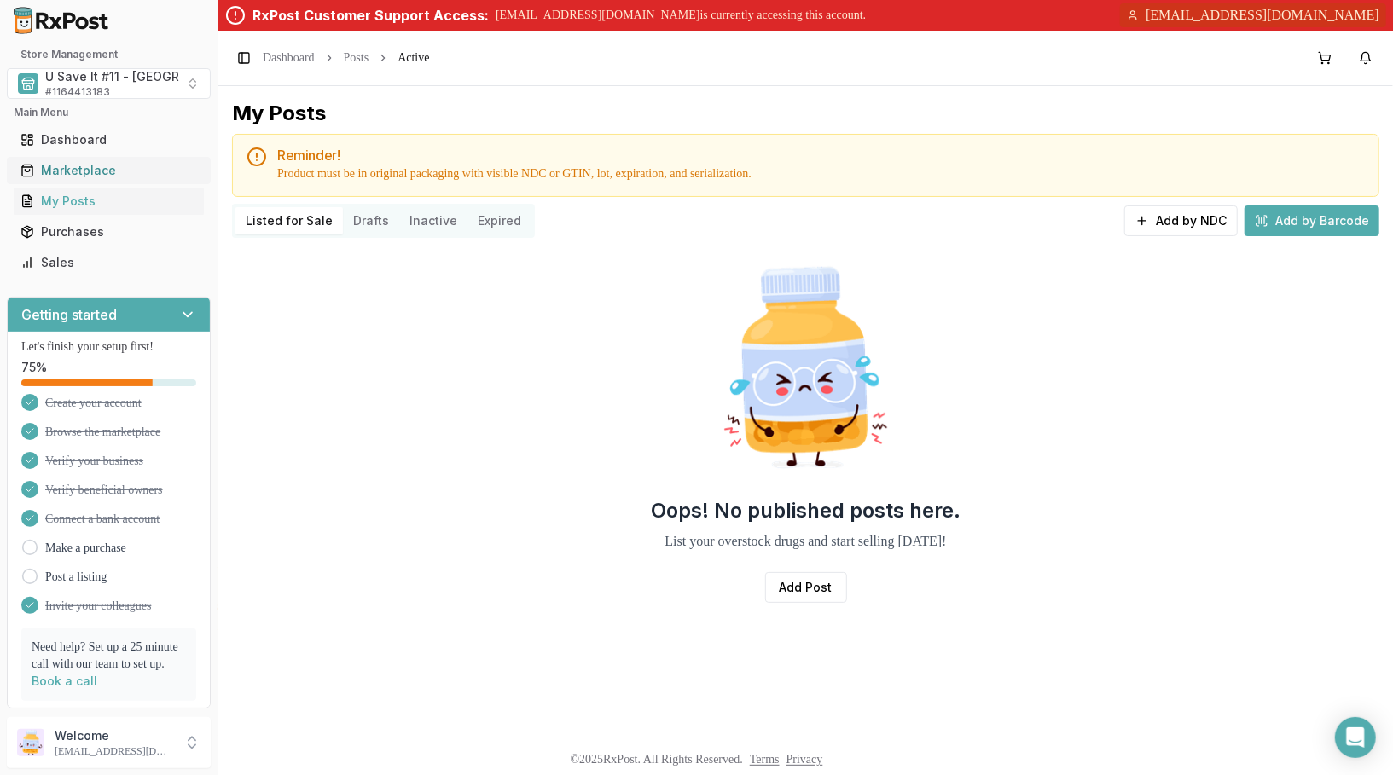
click at [112, 174] on div "Marketplace" at bounding box center [108, 170] width 177 height 17
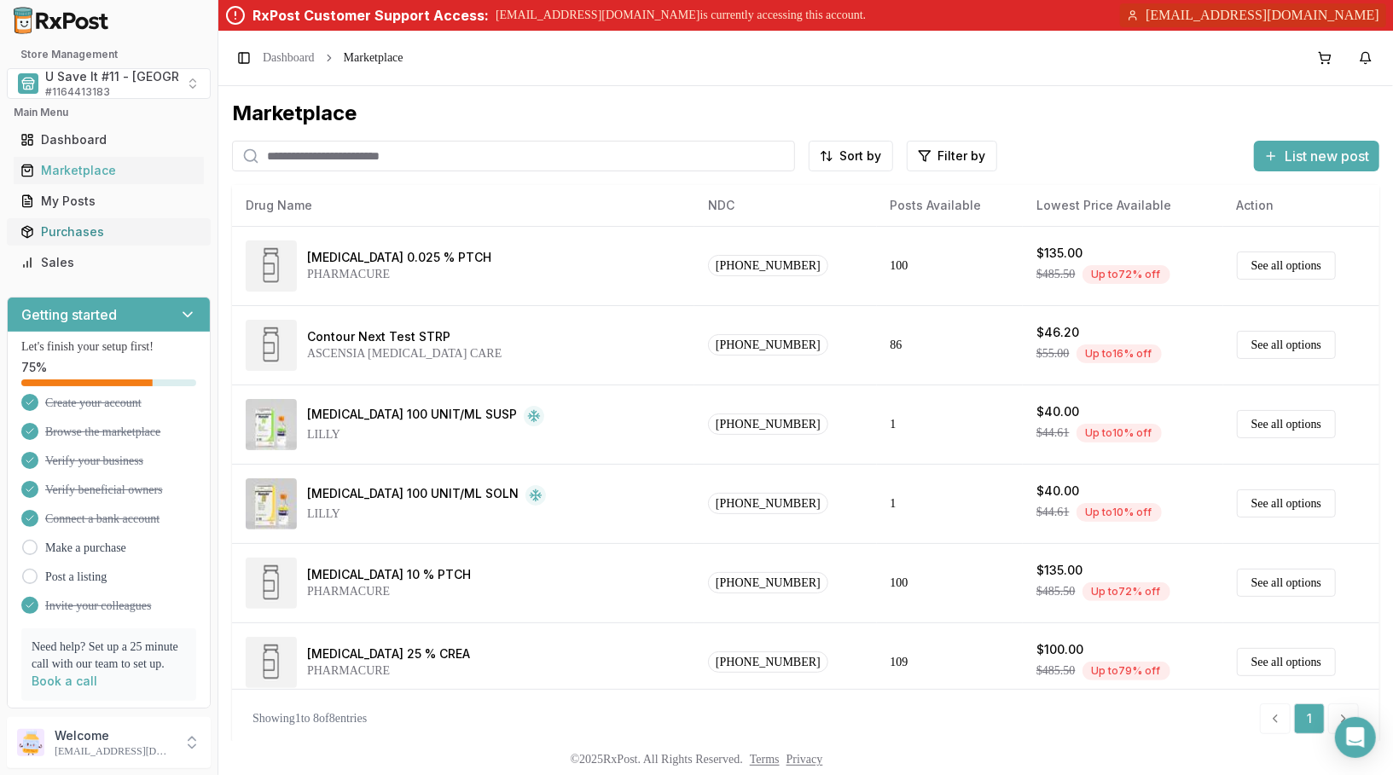
click at [98, 232] on div "Purchases" at bounding box center [108, 232] width 177 height 17
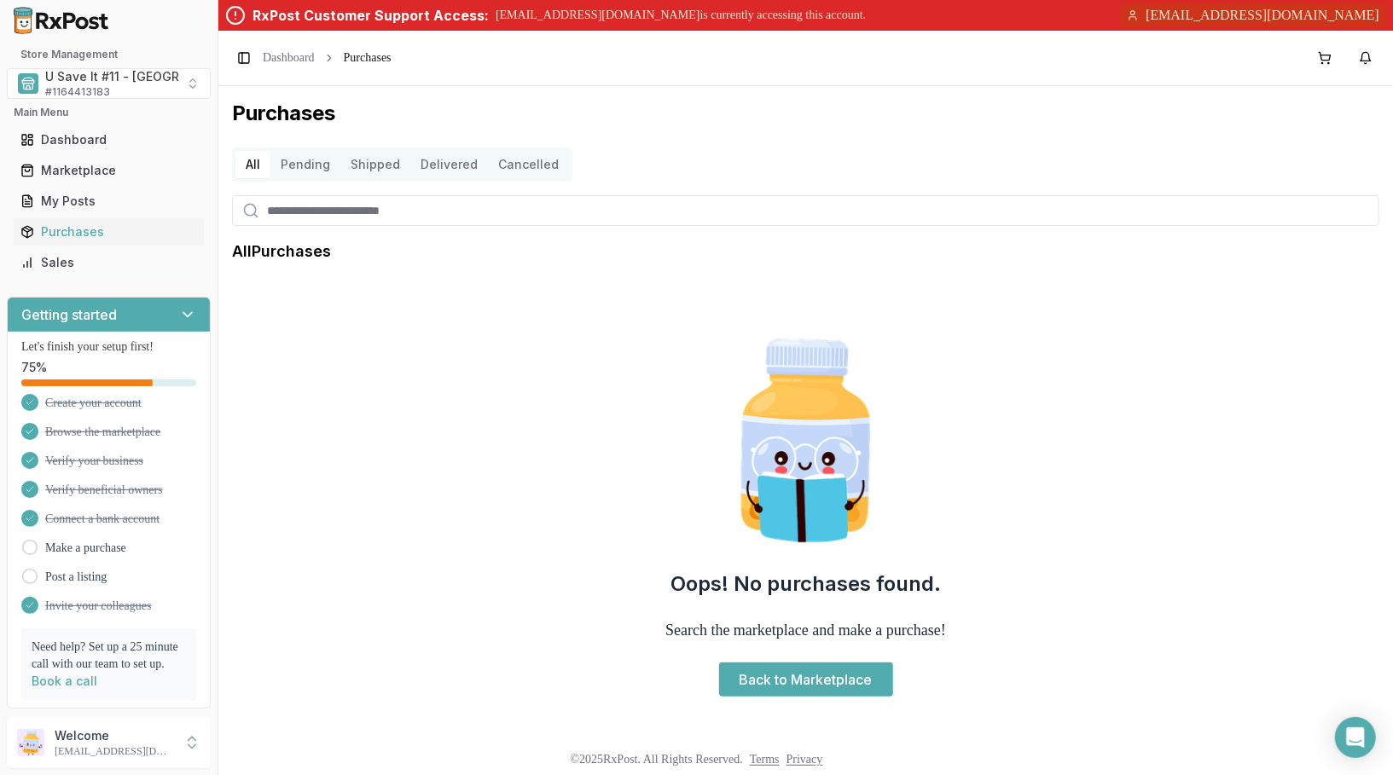
click at [301, 163] on button "Pending" at bounding box center [305, 164] width 70 height 27
click at [117, 167] on div "Marketplace" at bounding box center [108, 170] width 177 height 17
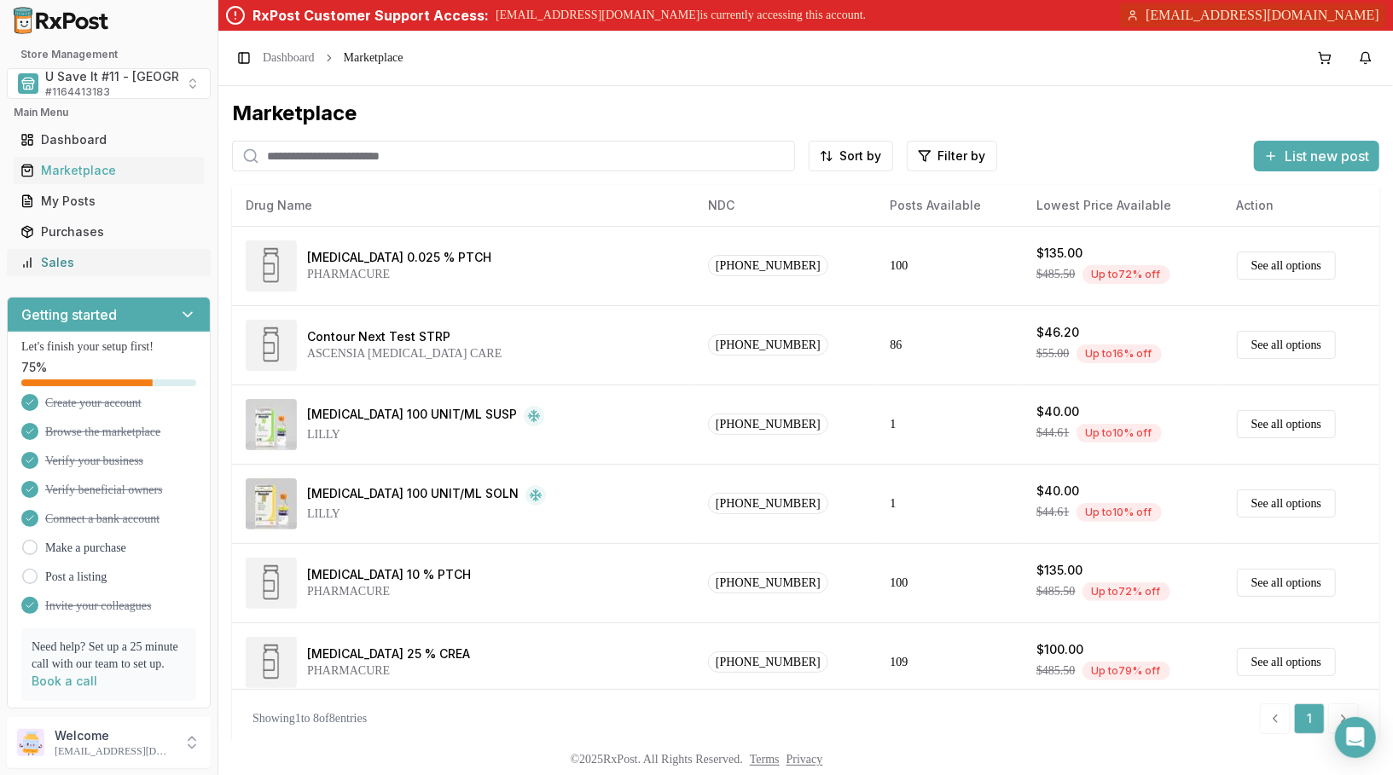
click at [82, 270] on link "Sales" at bounding box center [109, 262] width 190 height 31
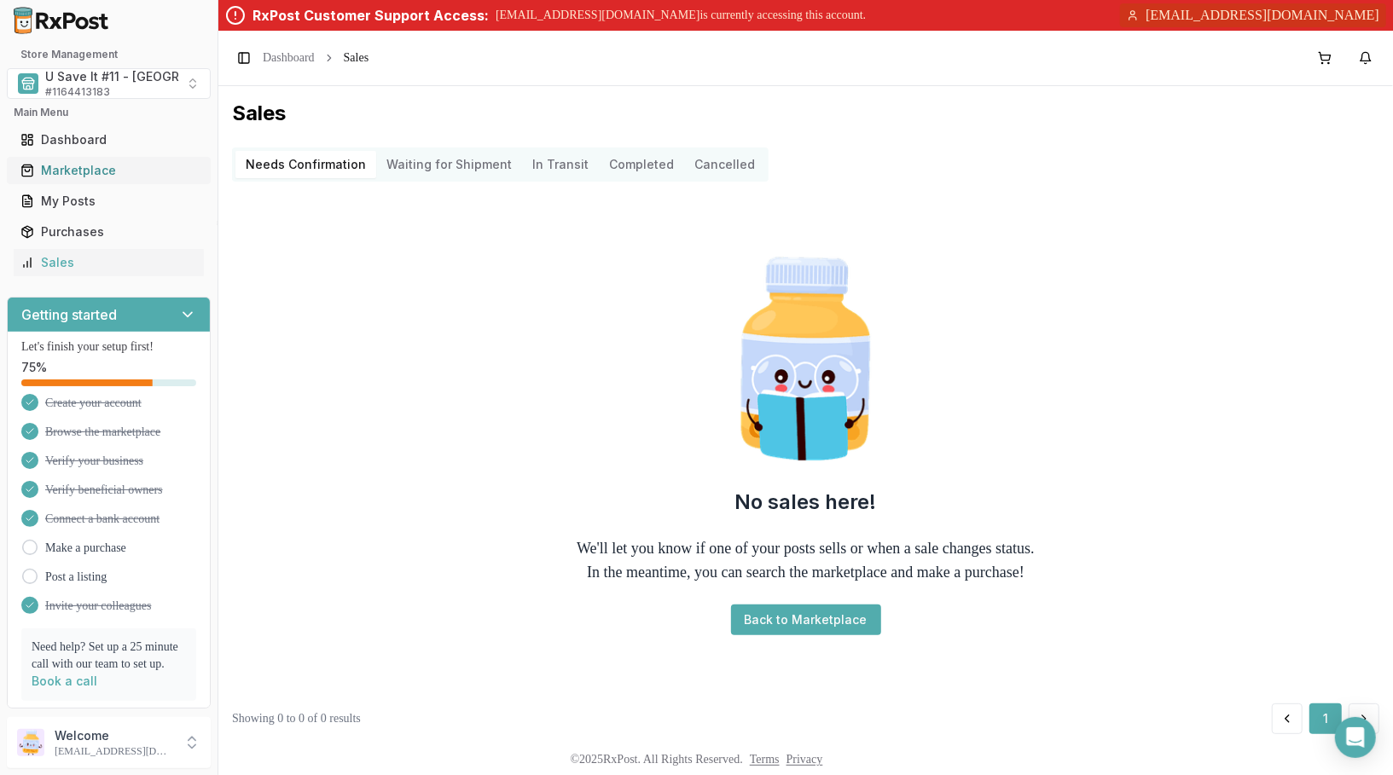
click at [120, 177] on div "Marketplace" at bounding box center [108, 170] width 177 height 17
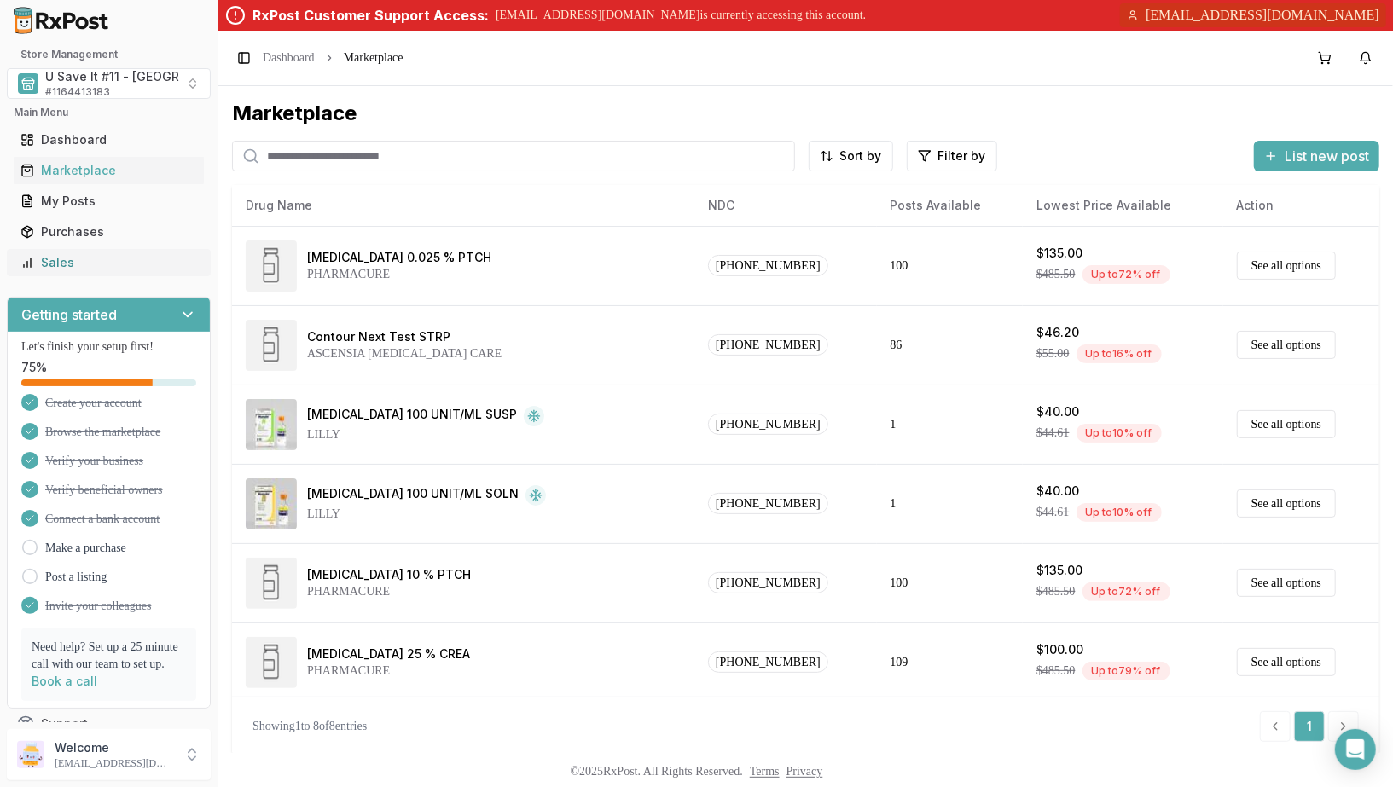
click at [114, 267] on div "Sales" at bounding box center [108, 262] width 177 height 17
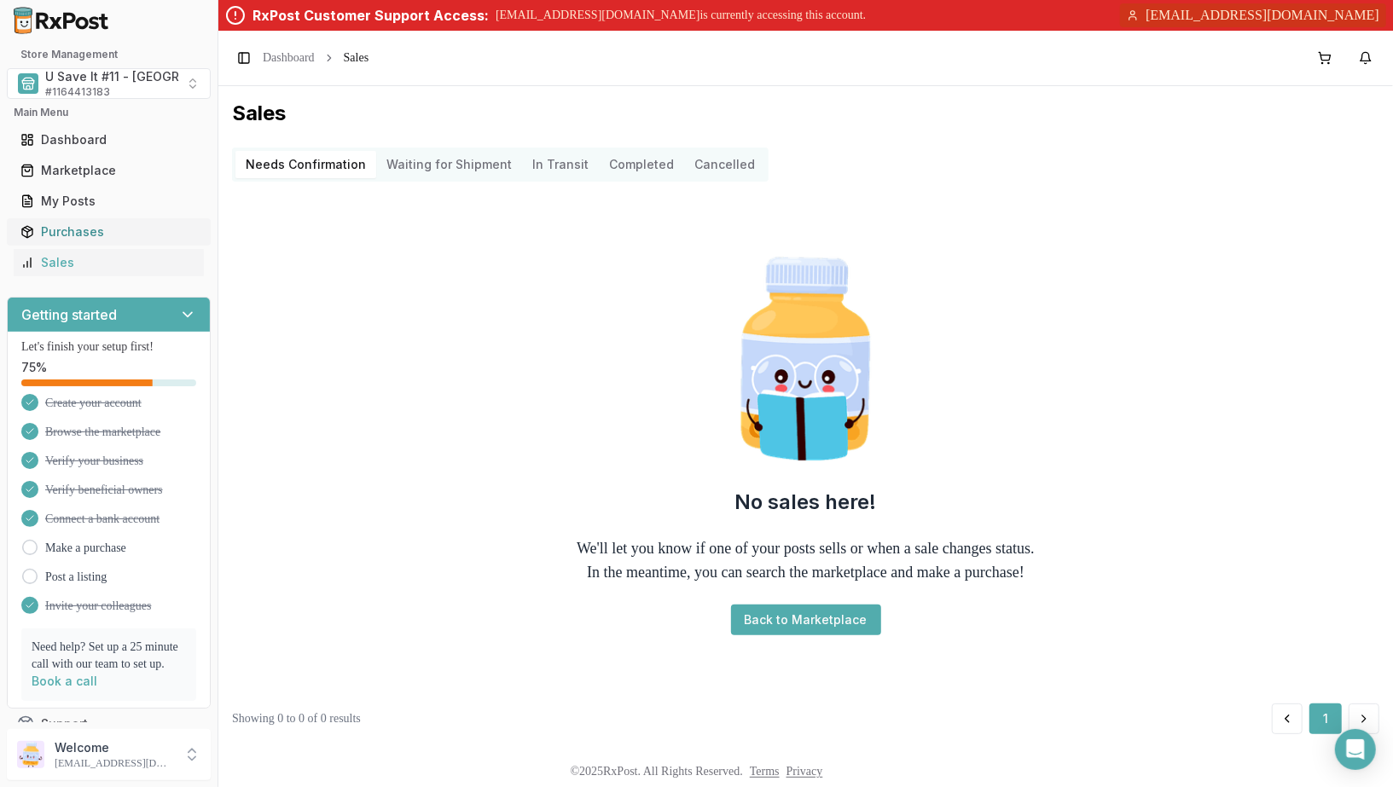
click at [118, 237] on div "Purchases" at bounding box center [108, 232] width 177 height 17
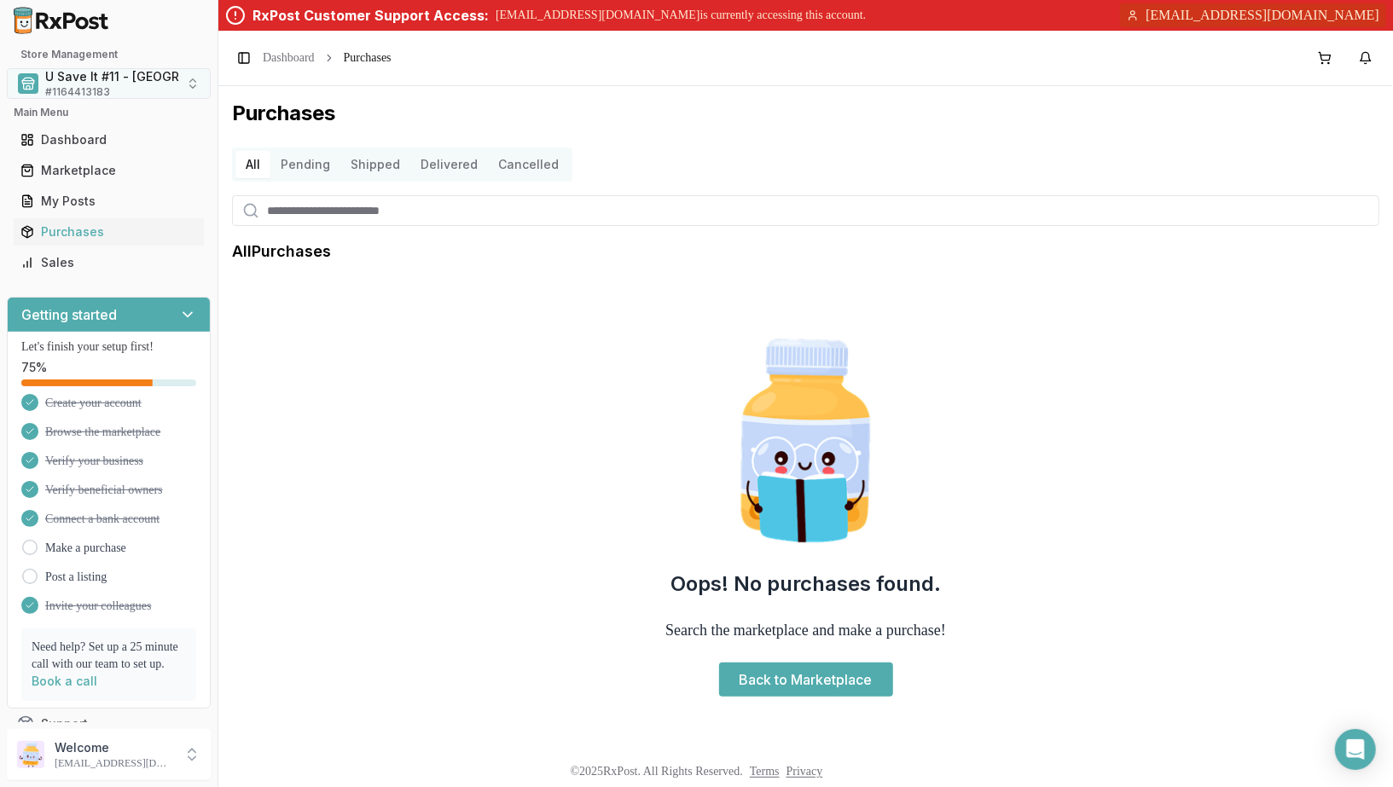
click at [147, 96] on div "U Save It #11 - Centerville # 1164413183" at bounding box center [149, 83] width 208 height 31
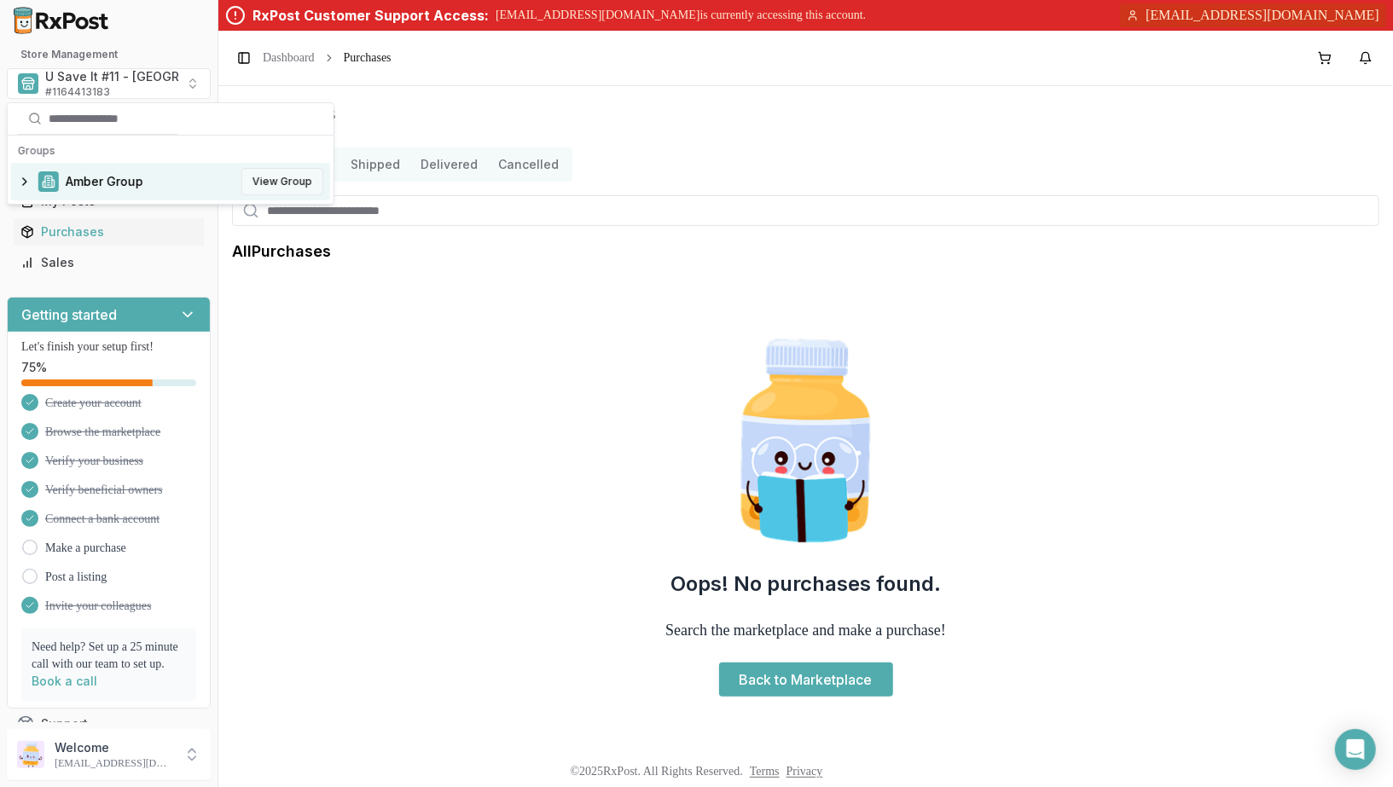
click at [280, 186] on button "View Group" at bounding box center [282, 181] width 82 height 27
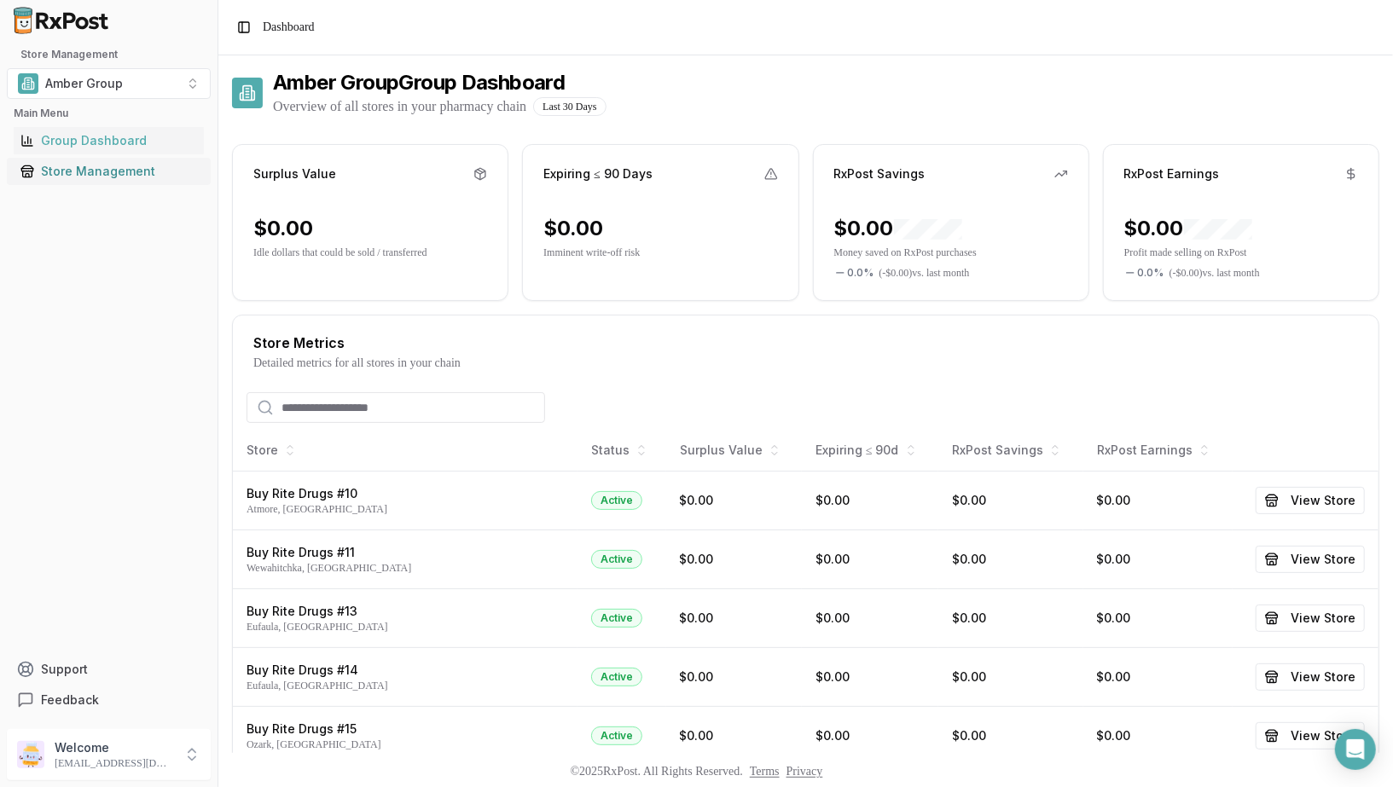
click at [97, 173] on div "Store Management" at bounding box center [108, 171] width 177 height 17
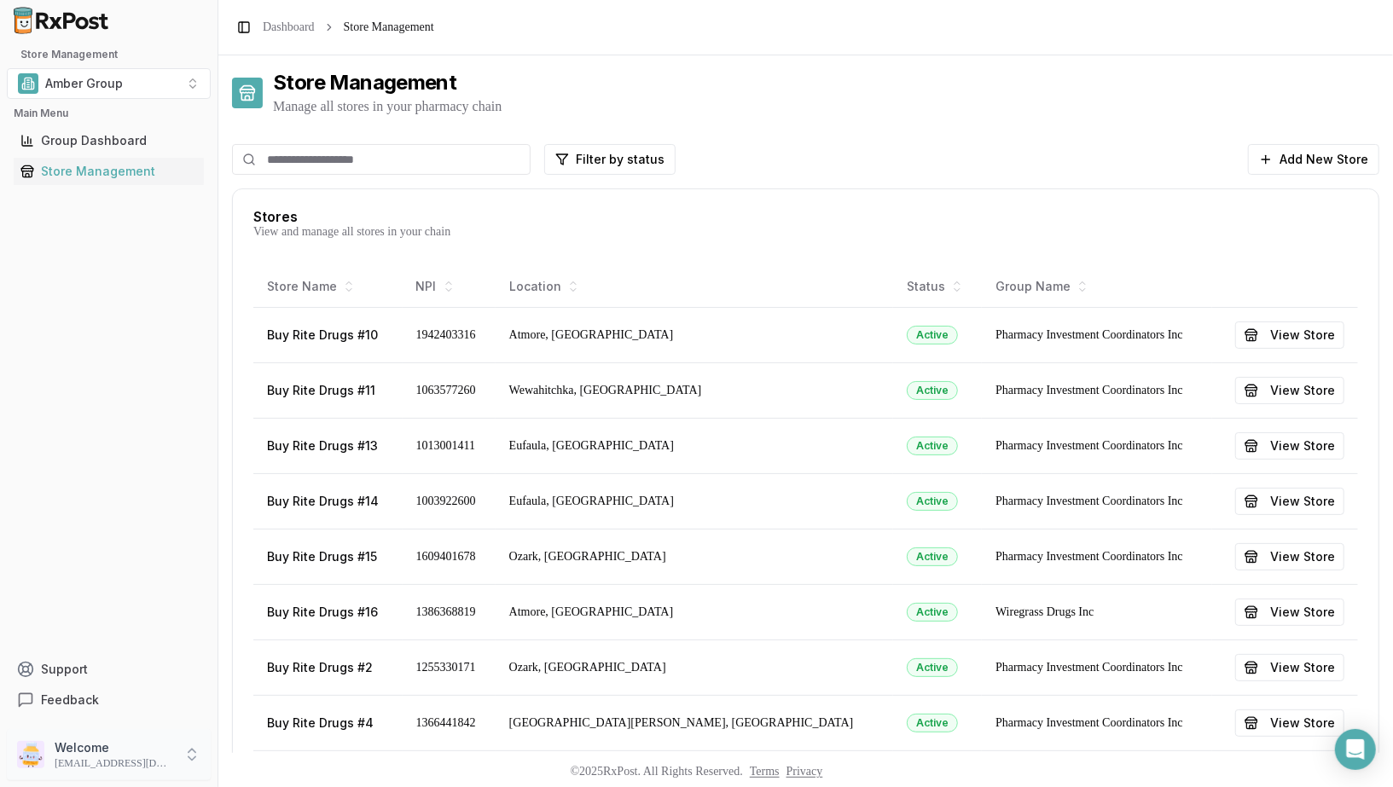
click at [88, 758] on p "purchasing@crowesinc.com" at bounding box center [114, 764] width 119 height 14
click at [239, 761] on line "submit" at bounding box center [238, 761] width 7 height 0
